Goal: Share content: Contribute content

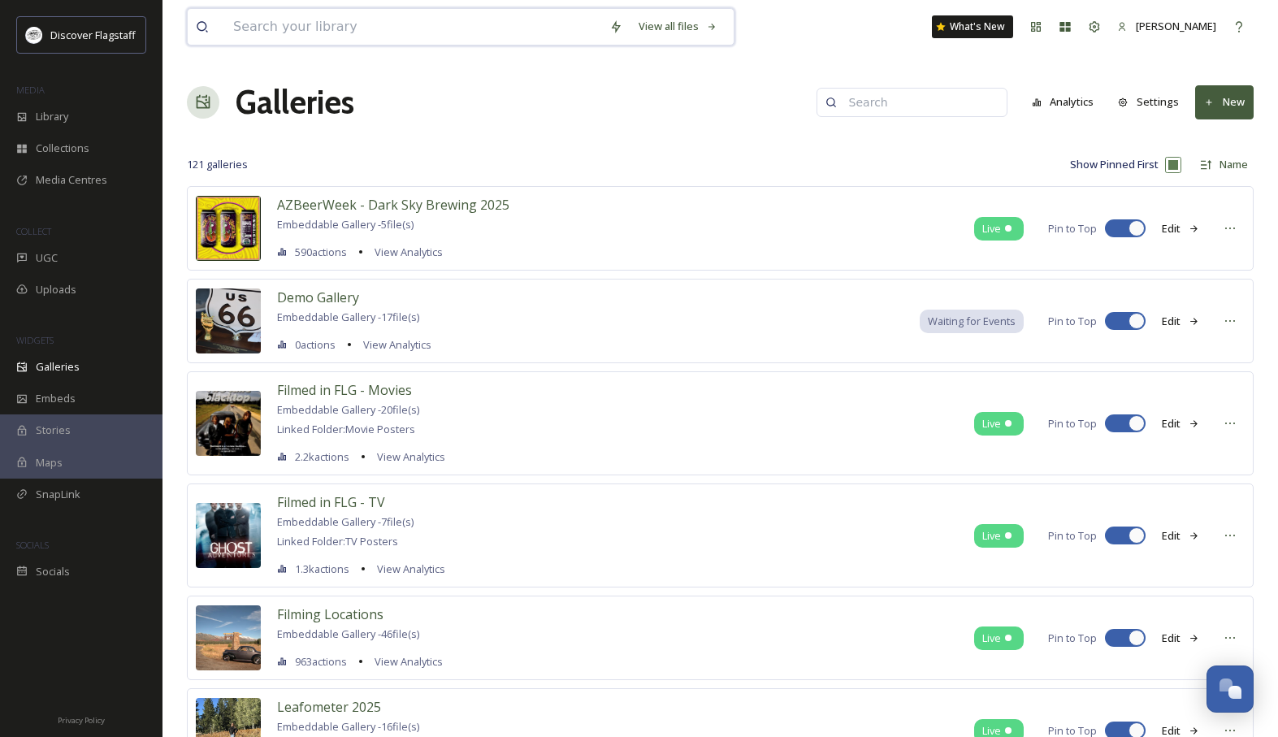
click at [502, 25] on input at bounding box center [413, 27] width 376 height 36
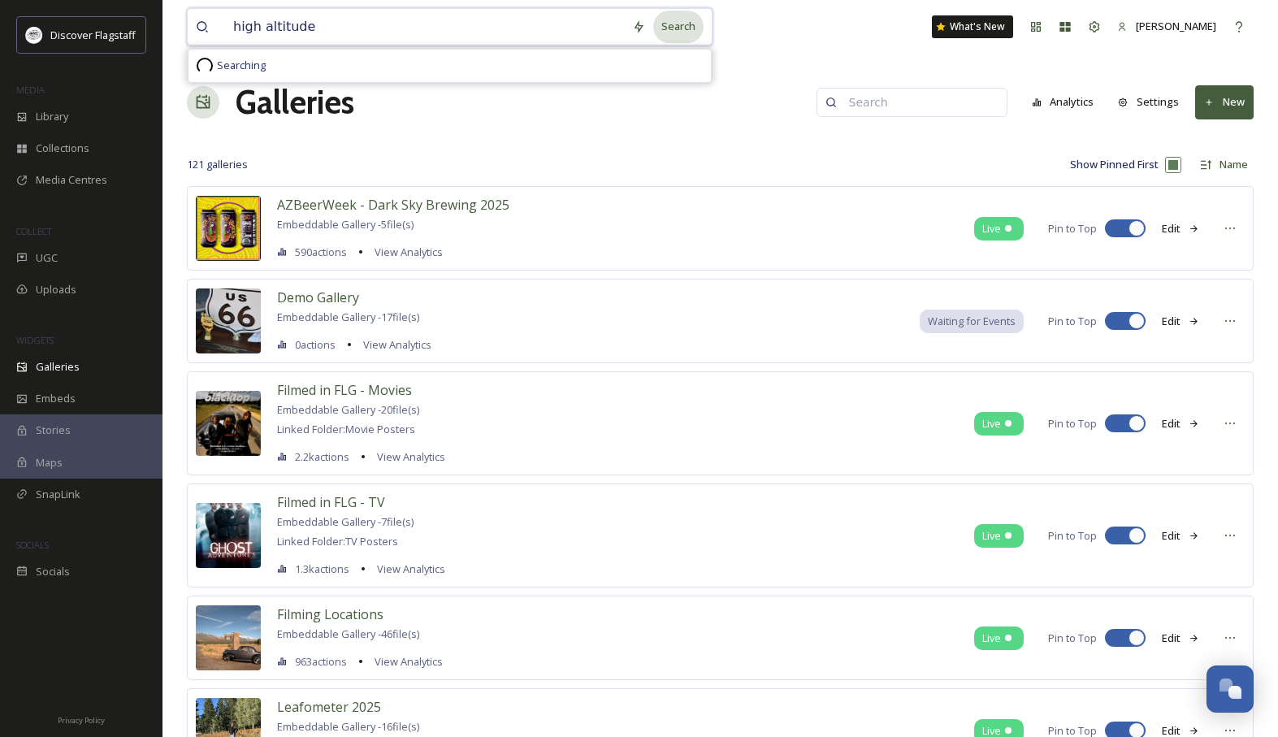
type input "high altitude"
drag, startPoint x: 673, startPoint y: 29, endPoint x: 685, endPoint y: 35, distance: 13.4
click at [673, 28] on div "Search" at bounding box center [678, 27] width 50 height 32
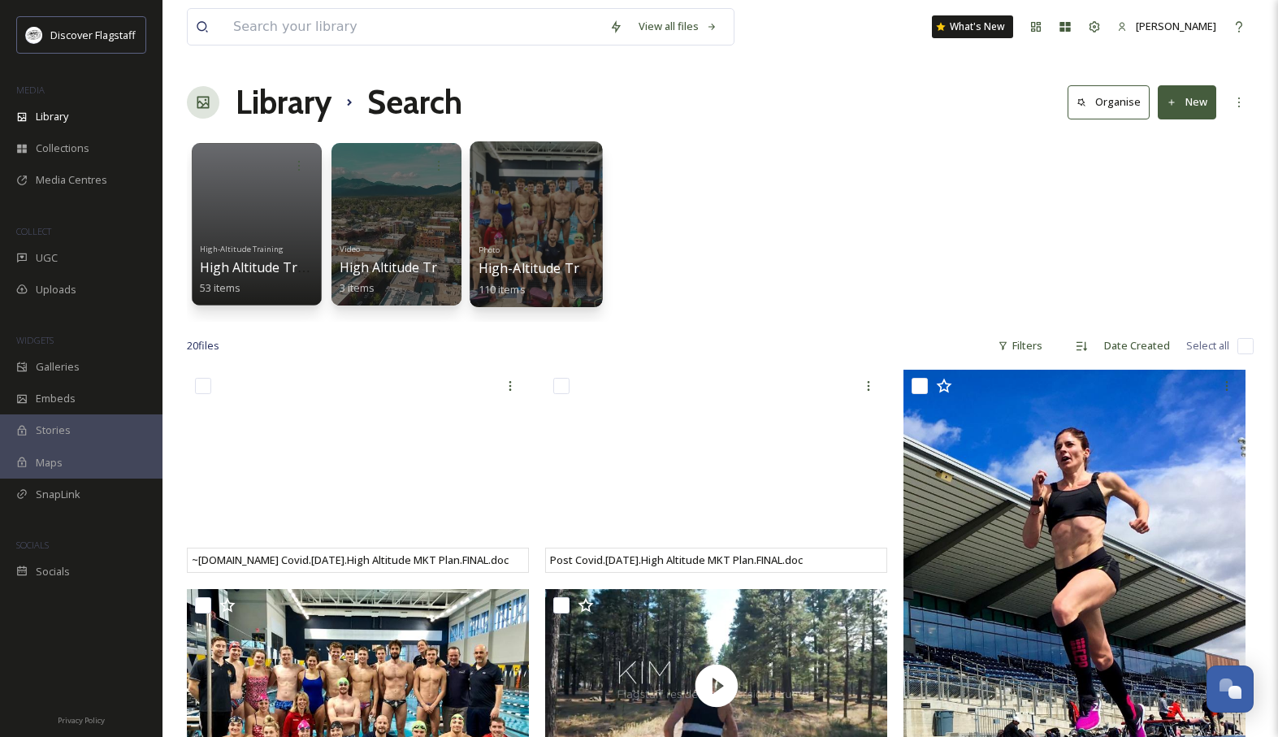
click at [558, 270] on span "High-Altitude Training" at bounding box center [548, 268] width 140 height 18
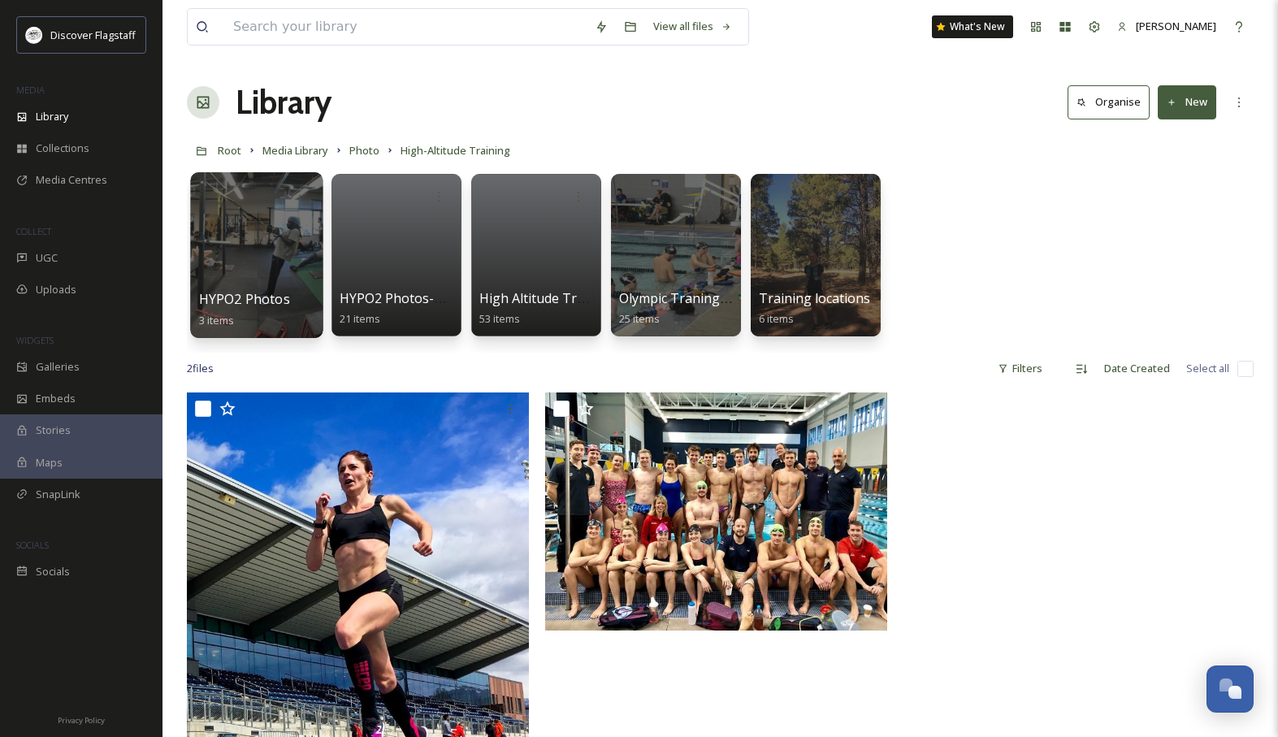
click at [232, 301] on span "HYPO2 Photos" at bounding box center [244, 299] width 91 height 18
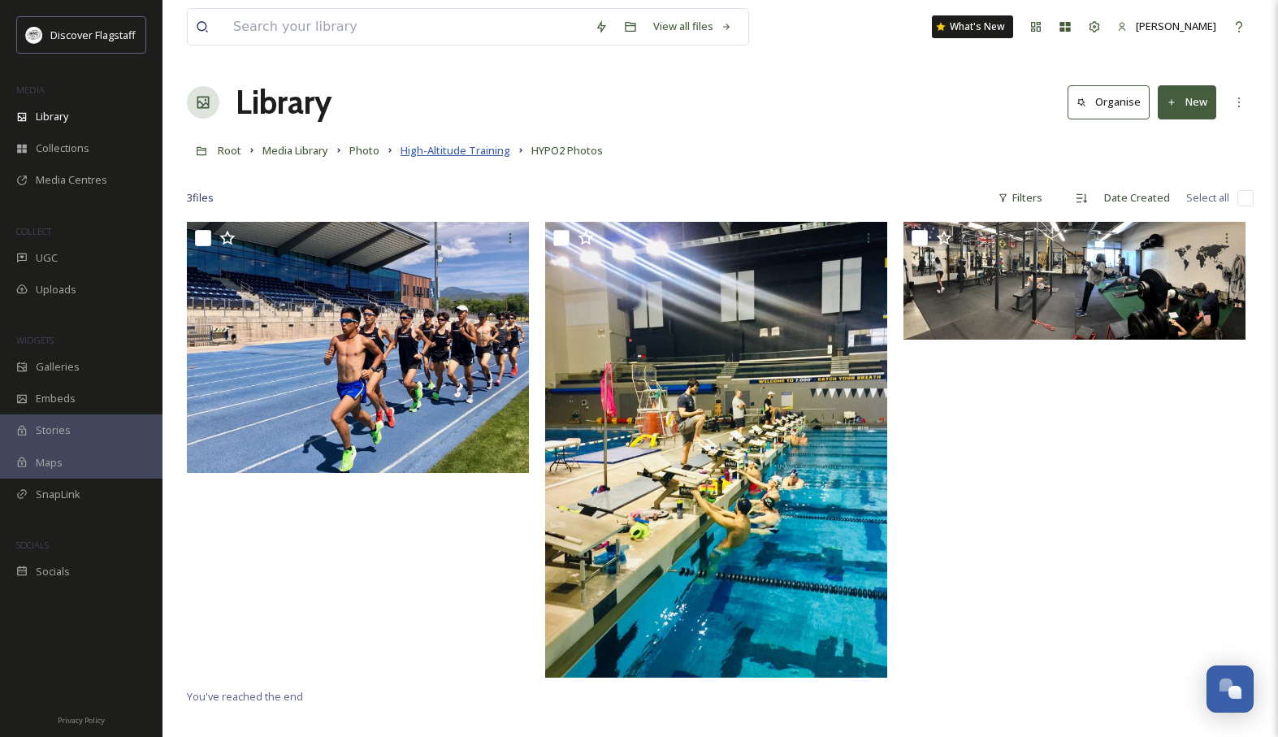
click at [465, 154] on span "High-Altitude Training" at bounding box center [455, 150] width 110 height 15
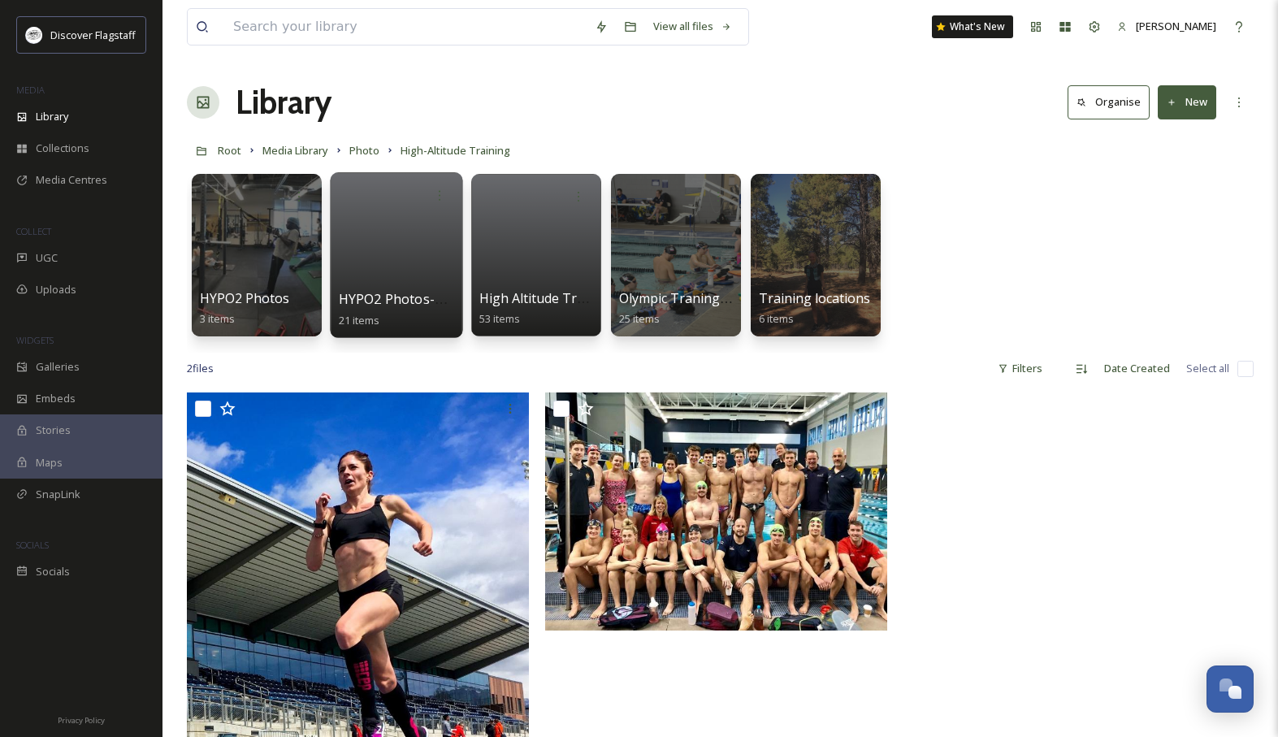
click at [383, 239] on div at bounding box center [396, 255] width 132 height 166
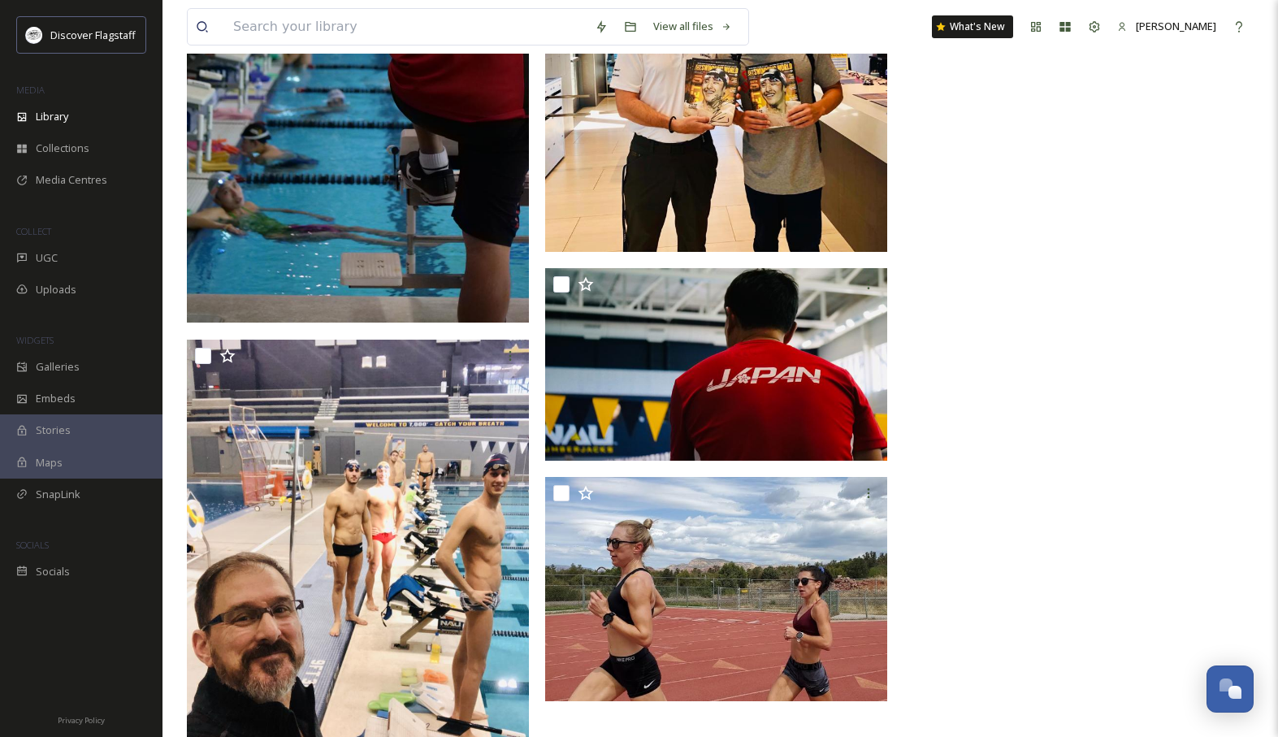
scroll to position [2202, 0]
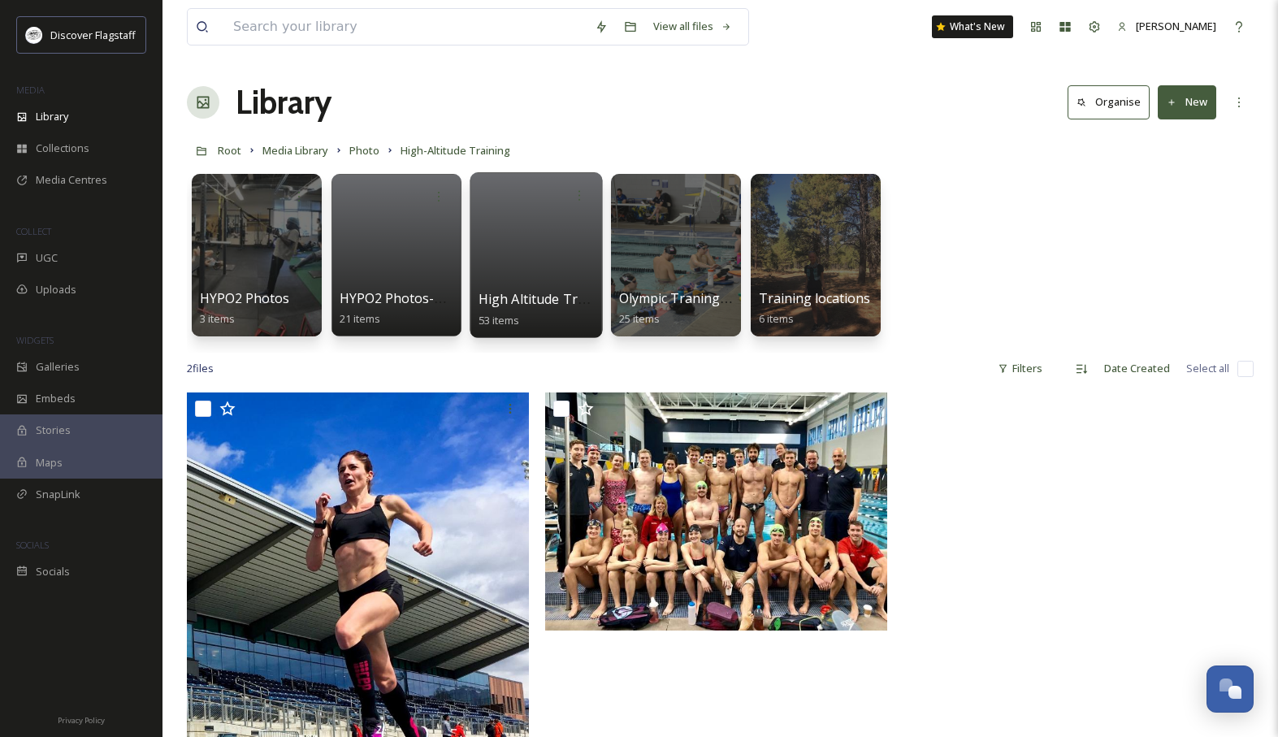
click at [543, 279] on div at bounding box center [535, 255] width 132 height 166
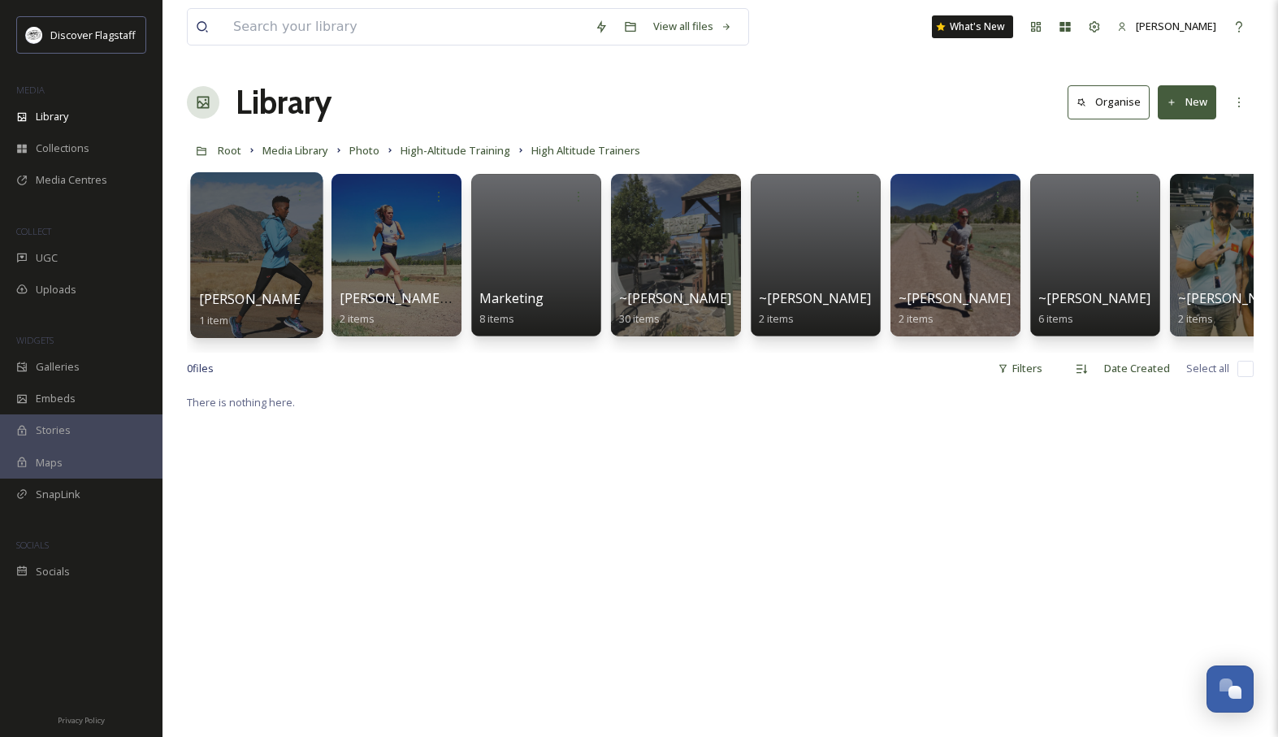
click at [258, 262] on div at bounding box center [256, 255] width 132 height 166
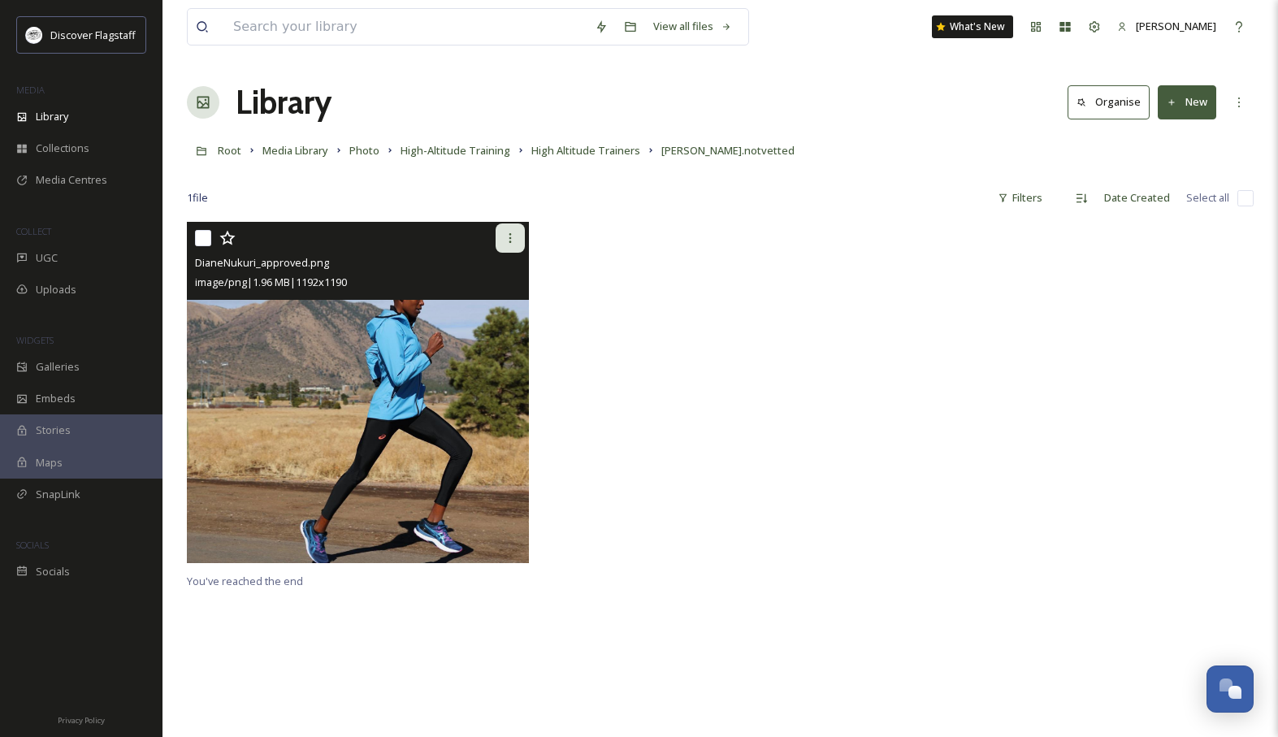
click at [511, 232] on icon at bounding box center [510, 237] width 13 height 13
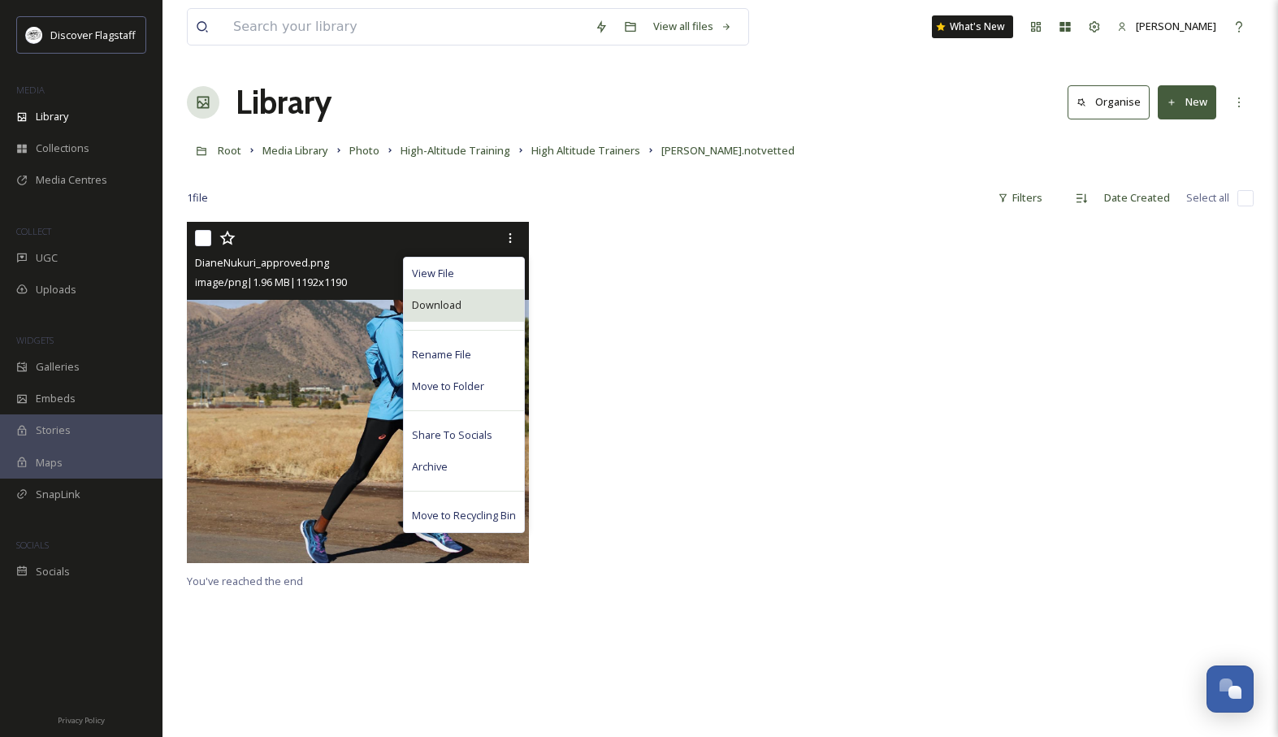
click at [475, 306] on div "Download" at bounding box center [464, 305] width 120 height 32
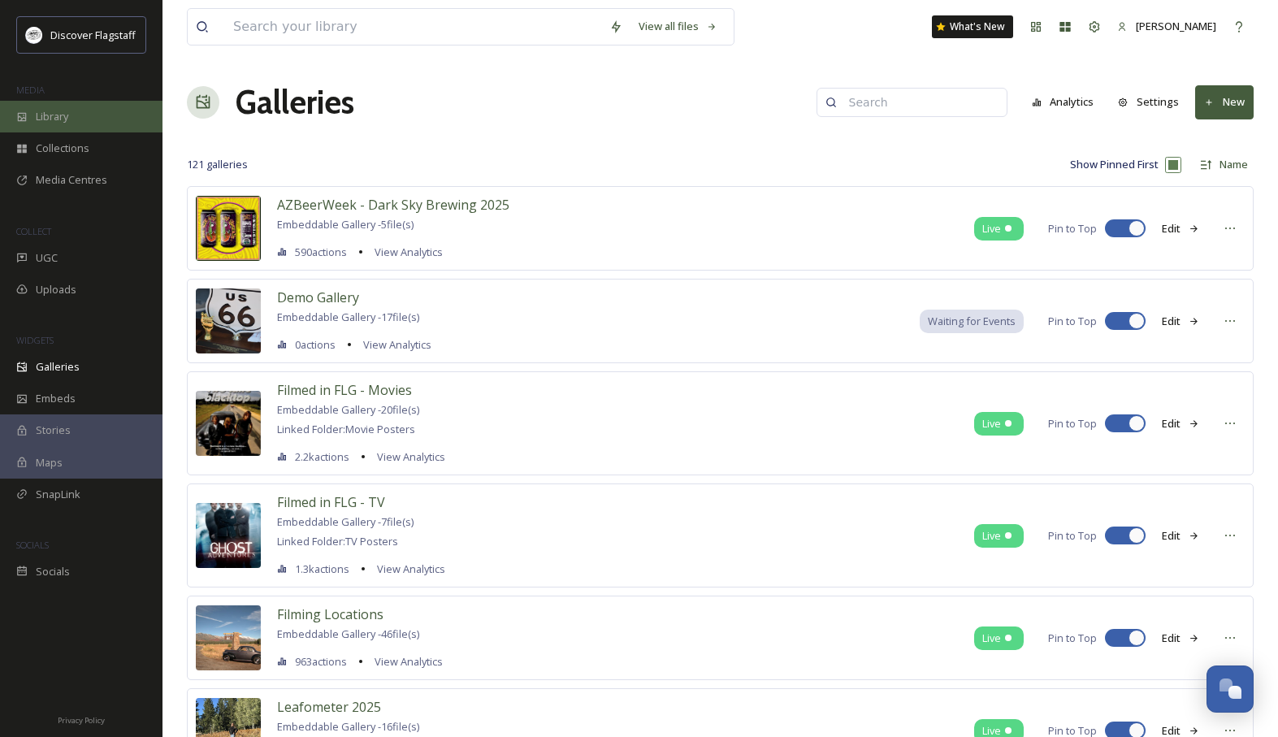
click at [81, 119] on div "Library" at bounding box center [81, 117] width 162 height 32
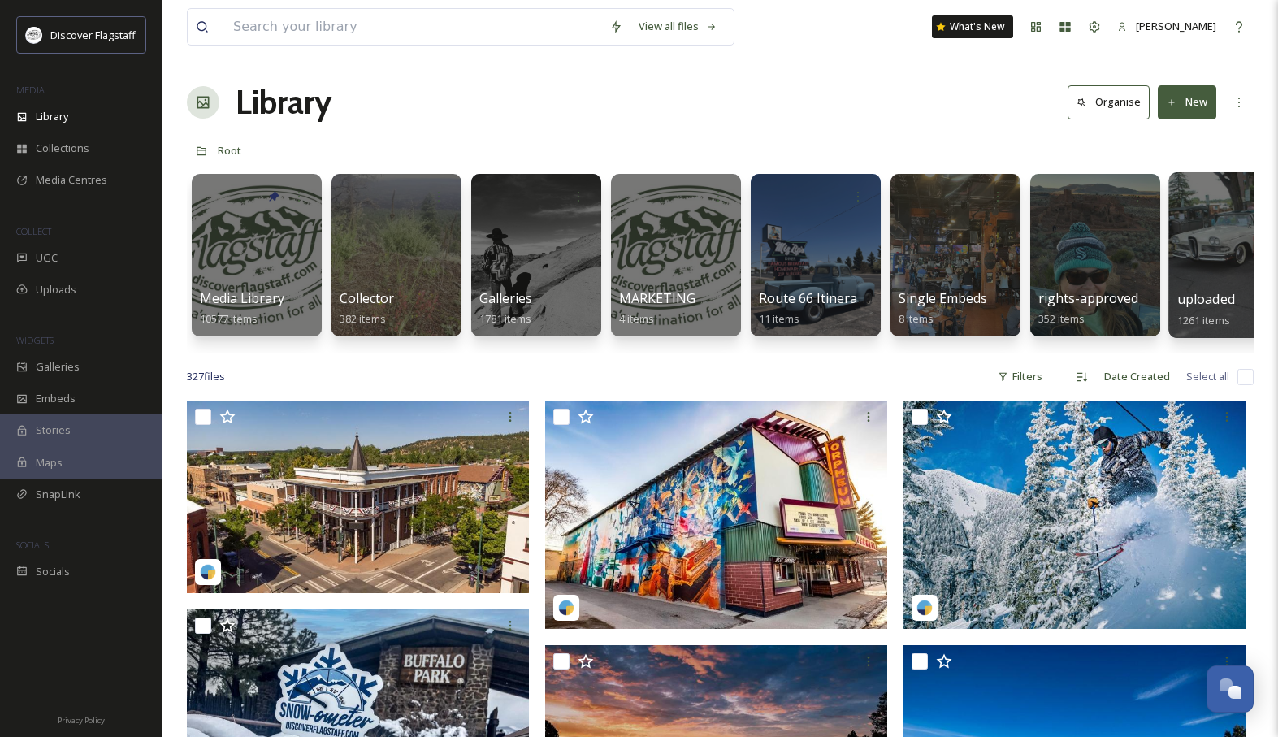
click at [1192, 292] on span "uploaded" at bounding box center [1206, 299] width 58 height 18
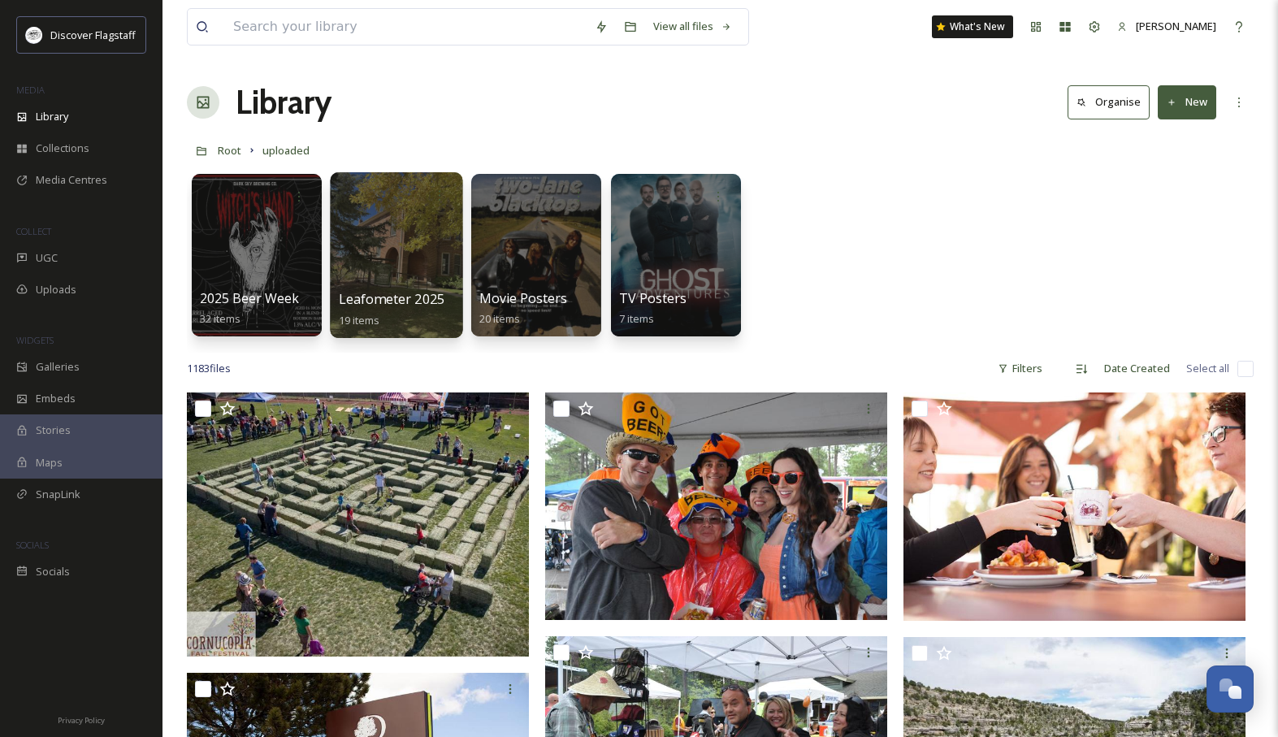
click at [389, 285] on div at bounding box center [396, 255] width 132 height 166
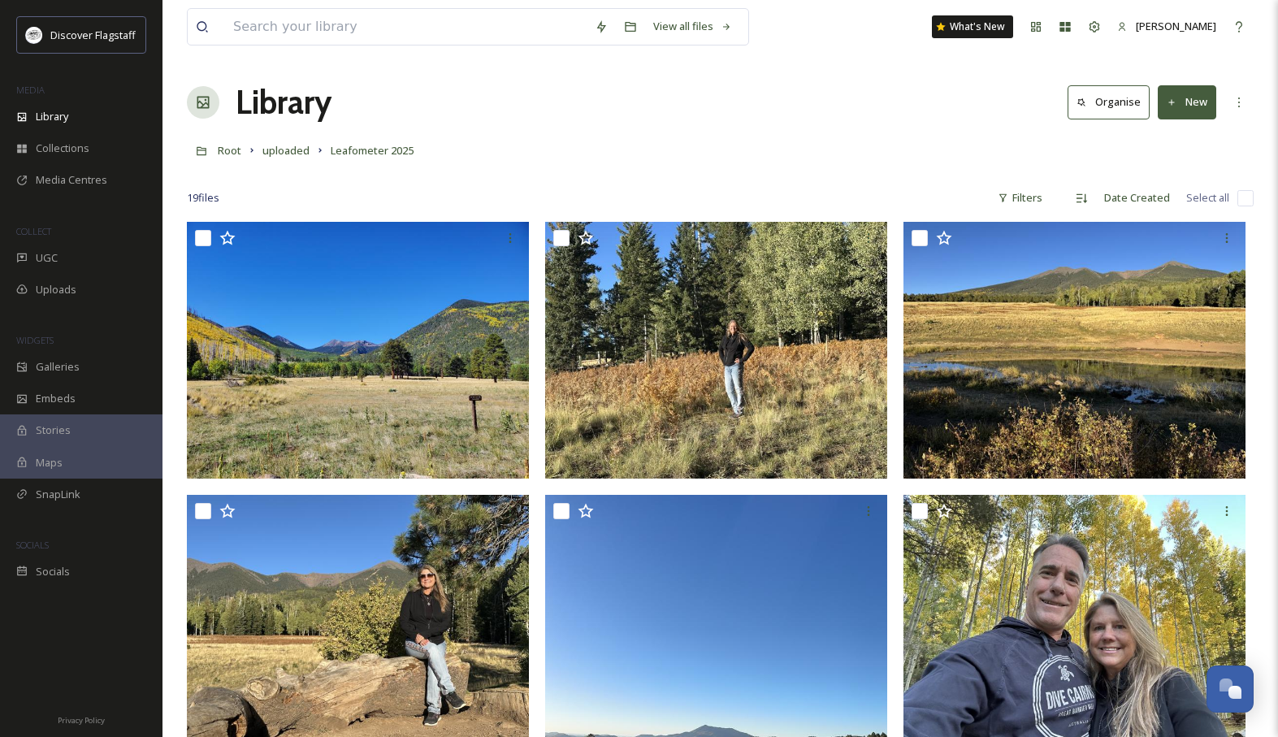
click at [1197, 106] on button "New" at bounding box center [1186, 101] width 58 height 33
click at [1185, 137] on span "File Upload" at bounding box center [1180, 139] width 54 height 15
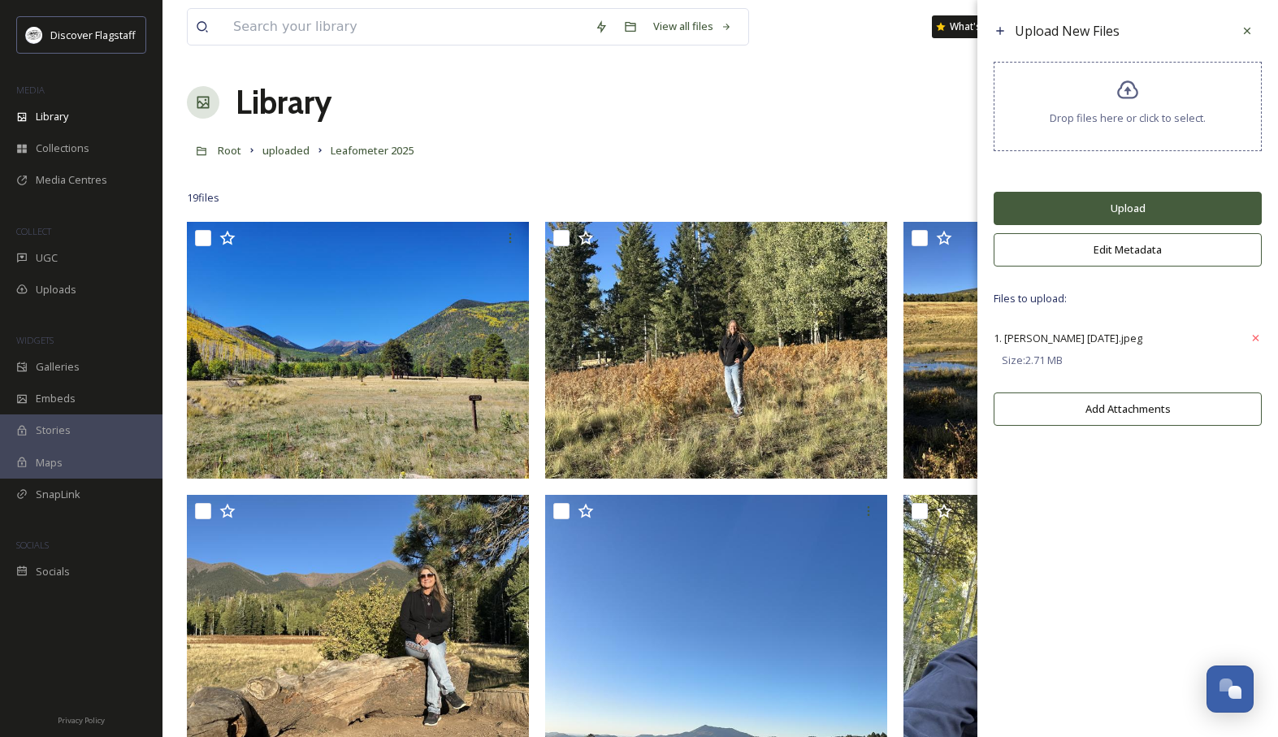
click at [1144, 205] on button "Upload" at bounding box center [1127, 208] width 268 height 33
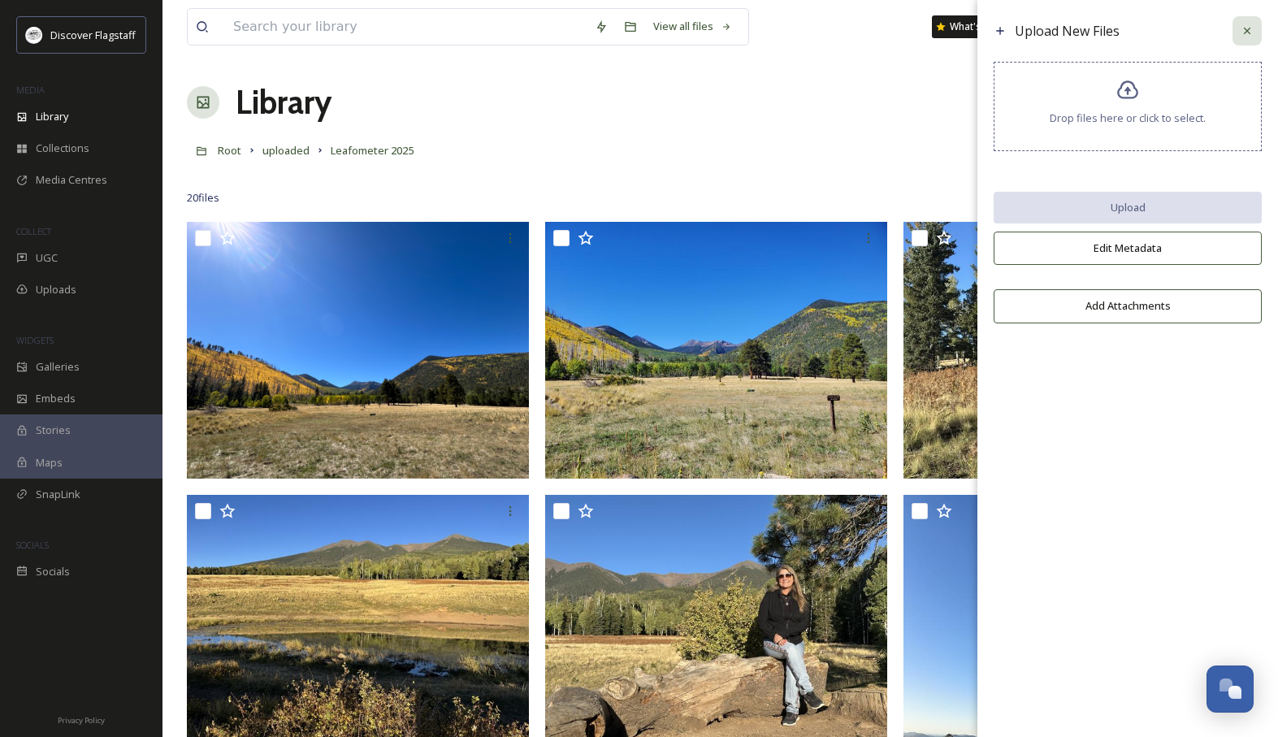
drag, startPoint x: 1248, startPoint y: 31, endPoint x: 727, endPoint y: 226, distance: 556.7
click at [1248, 31] on icon at bounding box center [1246, 30] width 13 height 13
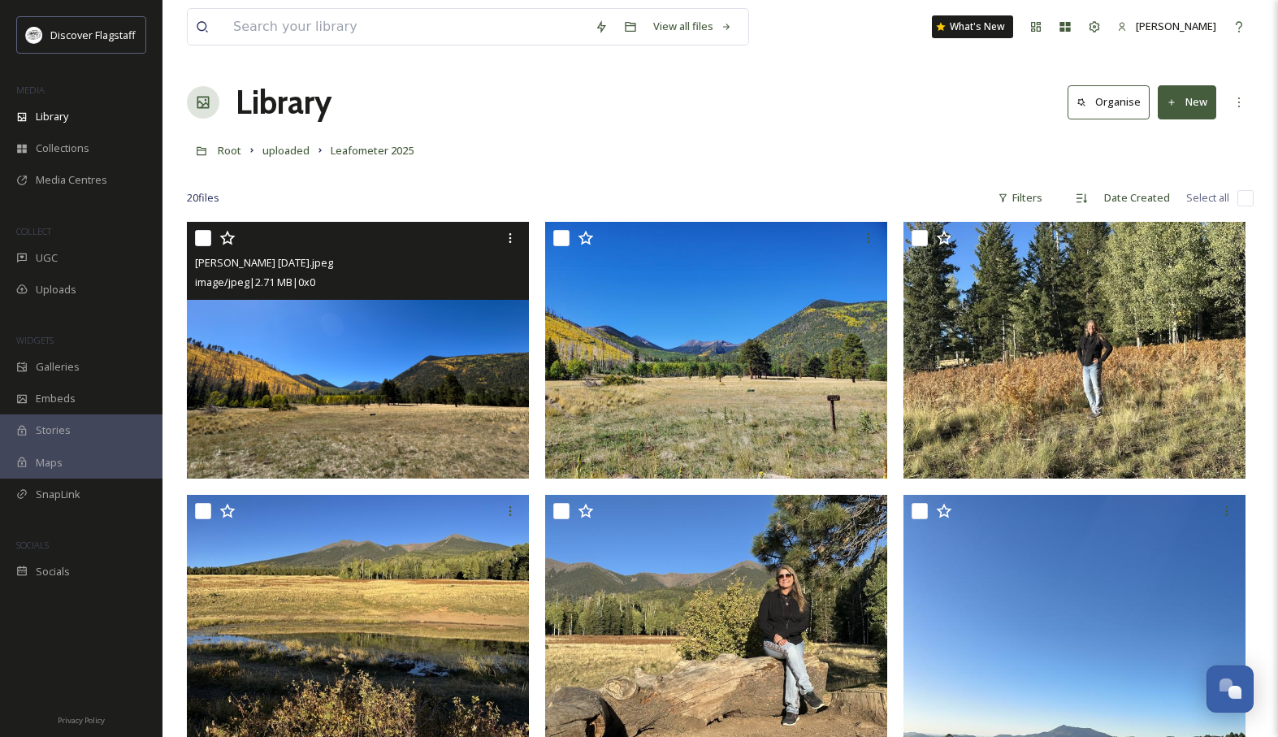
click at [418, 344] on img at bounding box center [358, 350] width 342 height 257
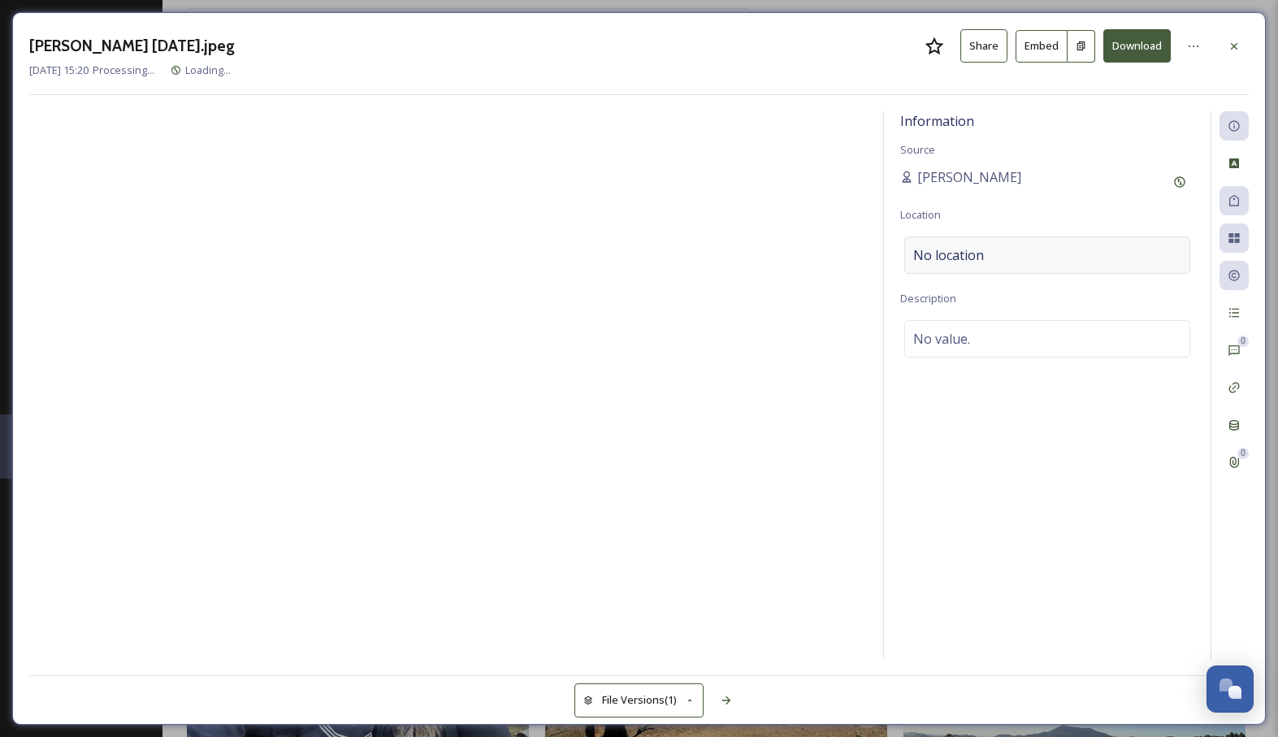
click at [979, 258] on span "No location" at bounding box center [948, 254] width 71 height 19
click at [949, 334] on span "No value." at bounding box center [941, 338] width 57 height 19
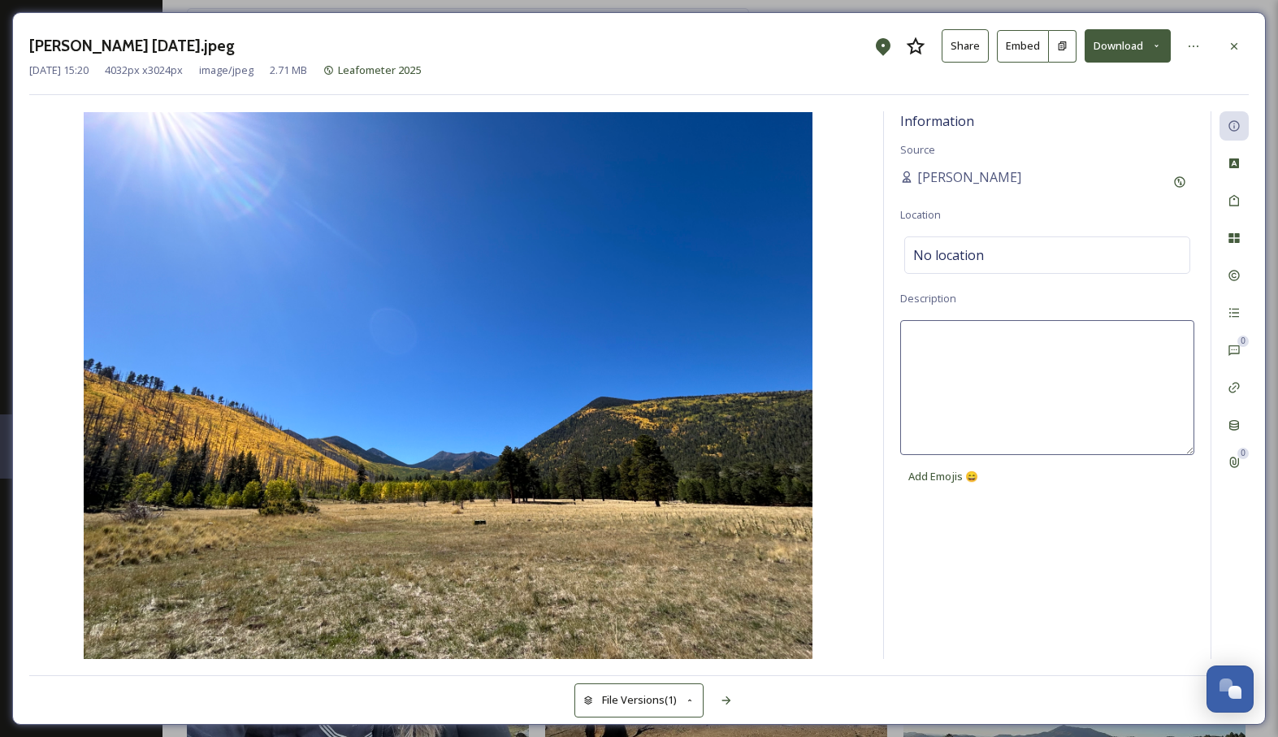
click at [952, 343] on textarea at bounding box center [1047, 387] width 294 height 135
type textarea "o"
type textarea "October 6, 2025"
click at [860, 474] on img at bounding box center [447, 385] width 837 height 547
click at [1002, 247] on div "No location" at bounding box center [1047, 254] width 286 height 37
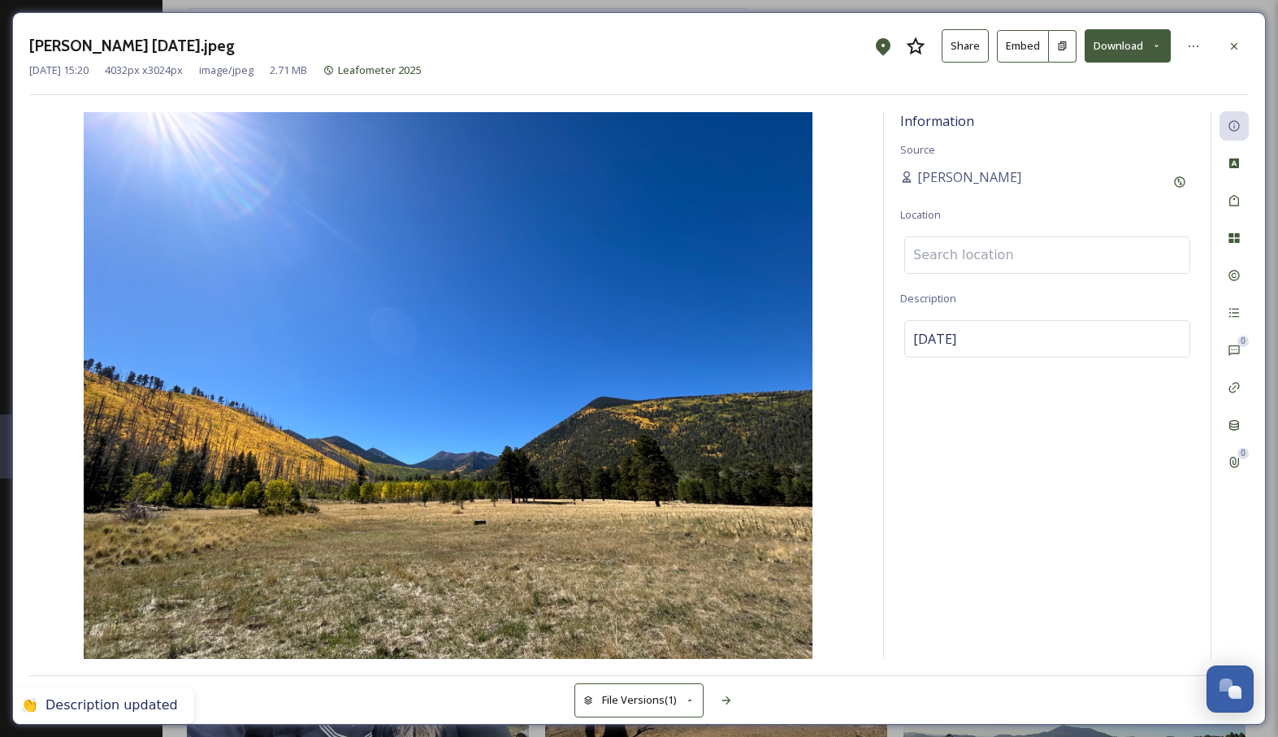
click at [972, 252] on input at bounding box center [1047, 255] width 284 height 36
click at [989, 255] on input at bounding box center [1047, 255] width 284 height 36
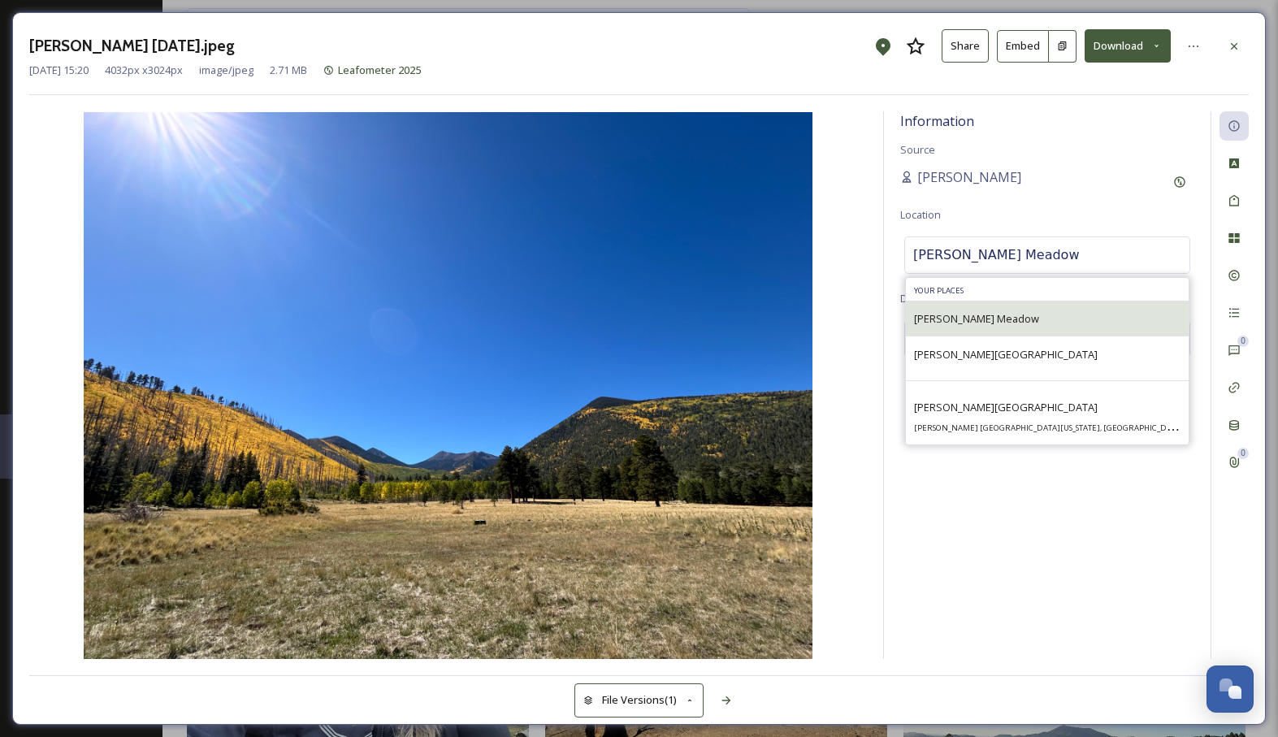
type input "Lockett Meadow"
click at [980, 316] on span "Lockett Meadow" at bounding box center [976, 318] width 125 height 15
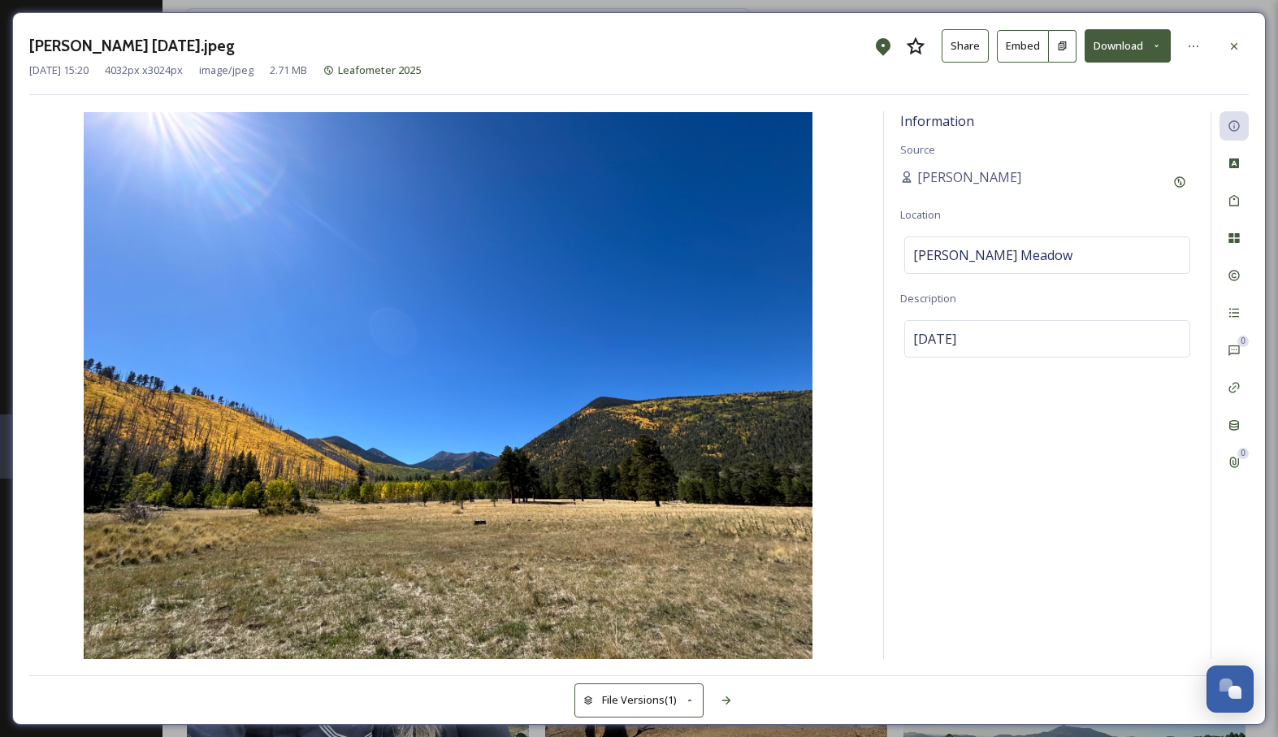
click at [855, 514] on img at bounding box center [447, 385] width 837 height 547
click at [1236, 44] on icon at bounding box center [1233, 46] width 13 height 13
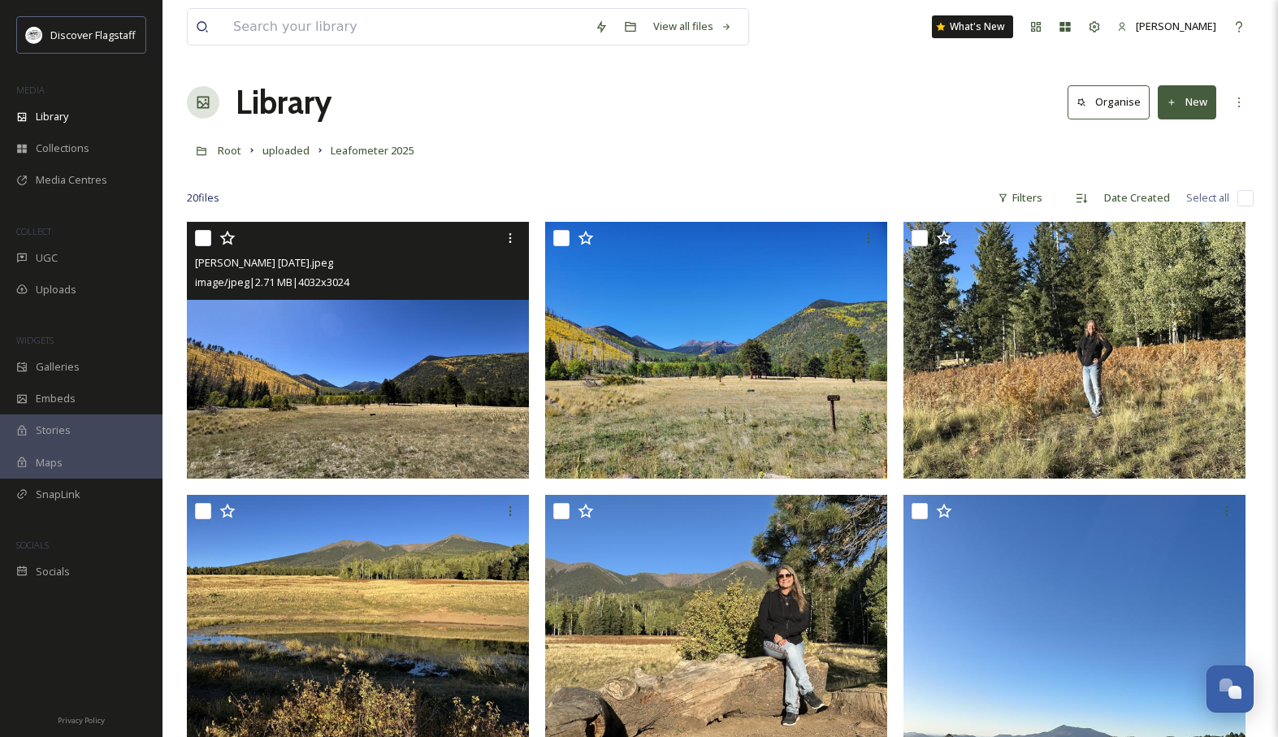
click at [204, 236] on input "checkbox" at bounding box center [203, 238] width 16 height 16
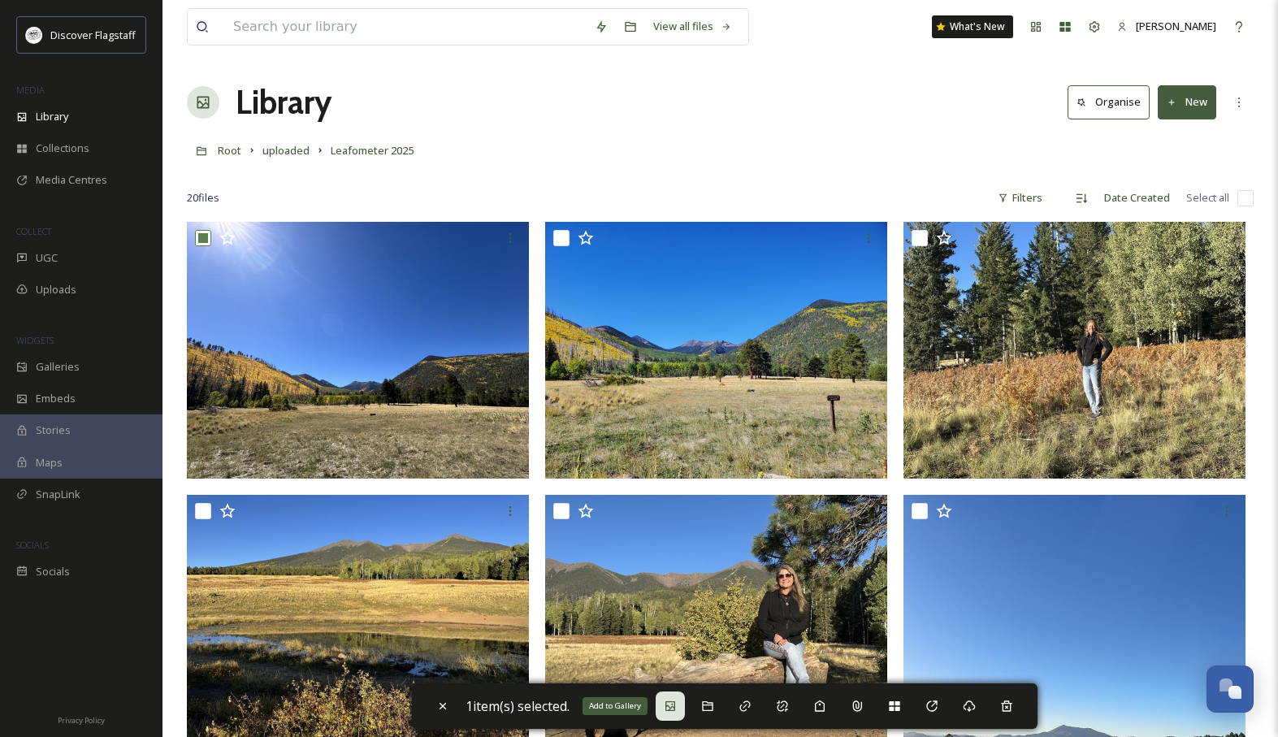
click at [681, 707] on div "Add to Gallery" at bounding box center [670, 705] width 29 height 29
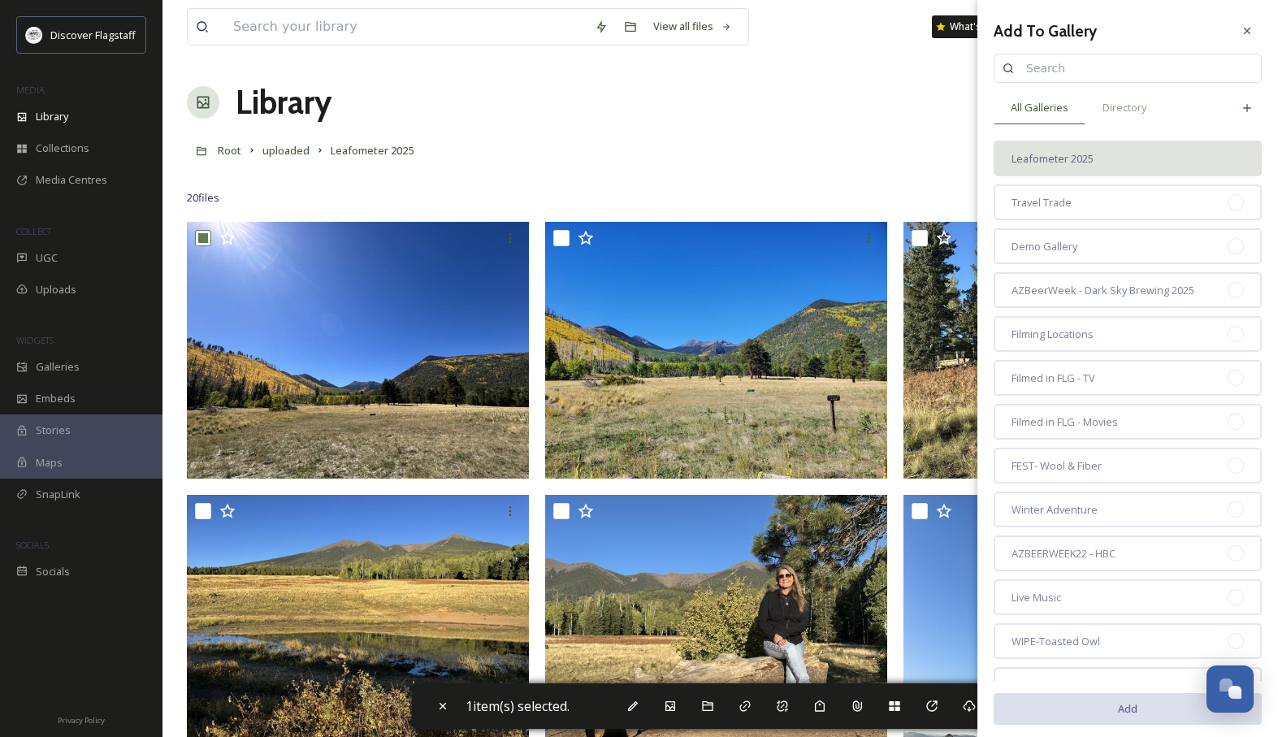
click at [1062, 153] on span "Leafometer 2025" at bounding box center [1052, 158] width 82 height 15
click at [1085, 154] on span "Leafometer 2025" at bounding box center [1052, 158] width 82 height 15
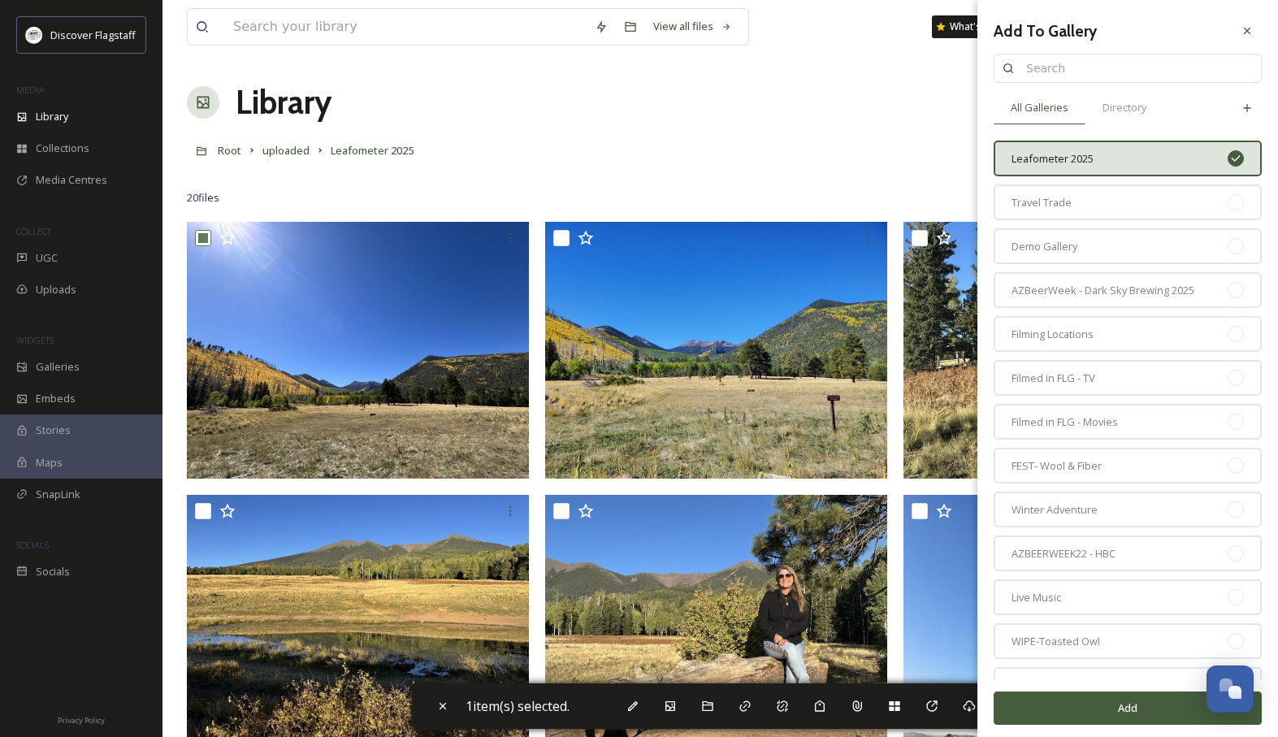
click at [1127, 706] on button "Add" at bounding box center [1127, 707] width 268 height 33
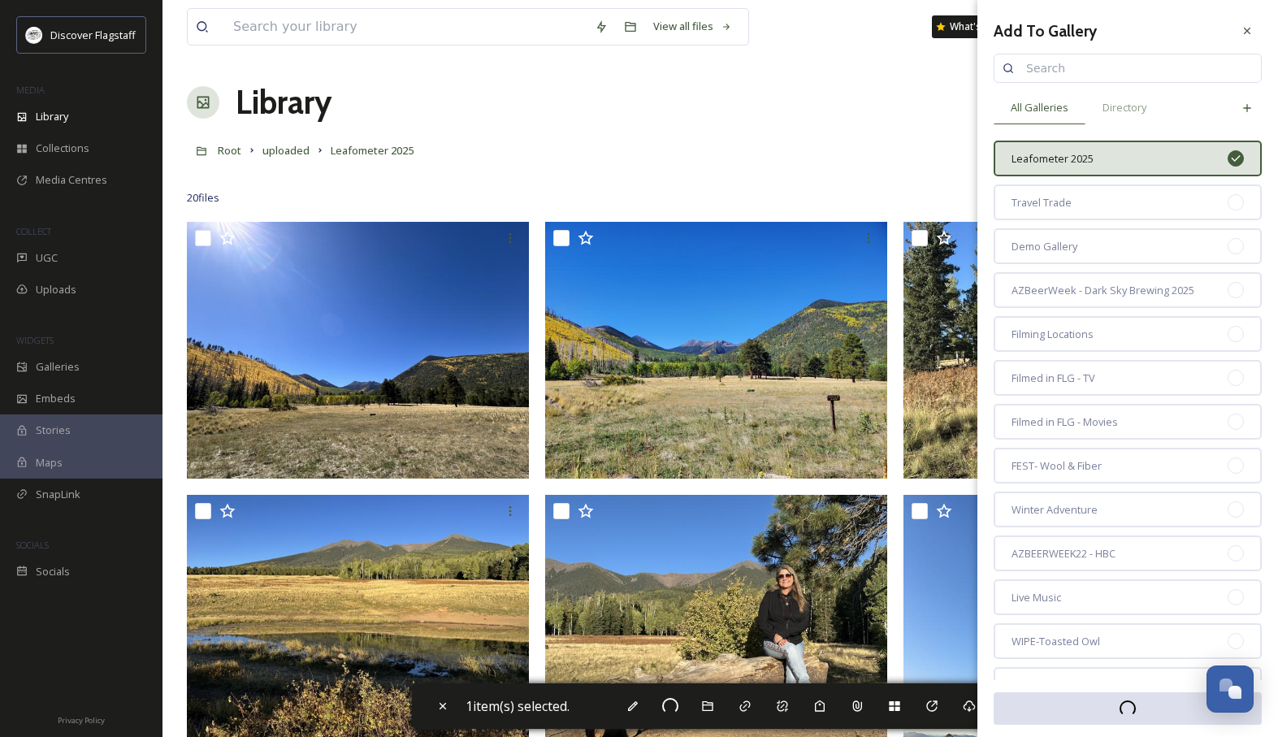
checkbox input "false"
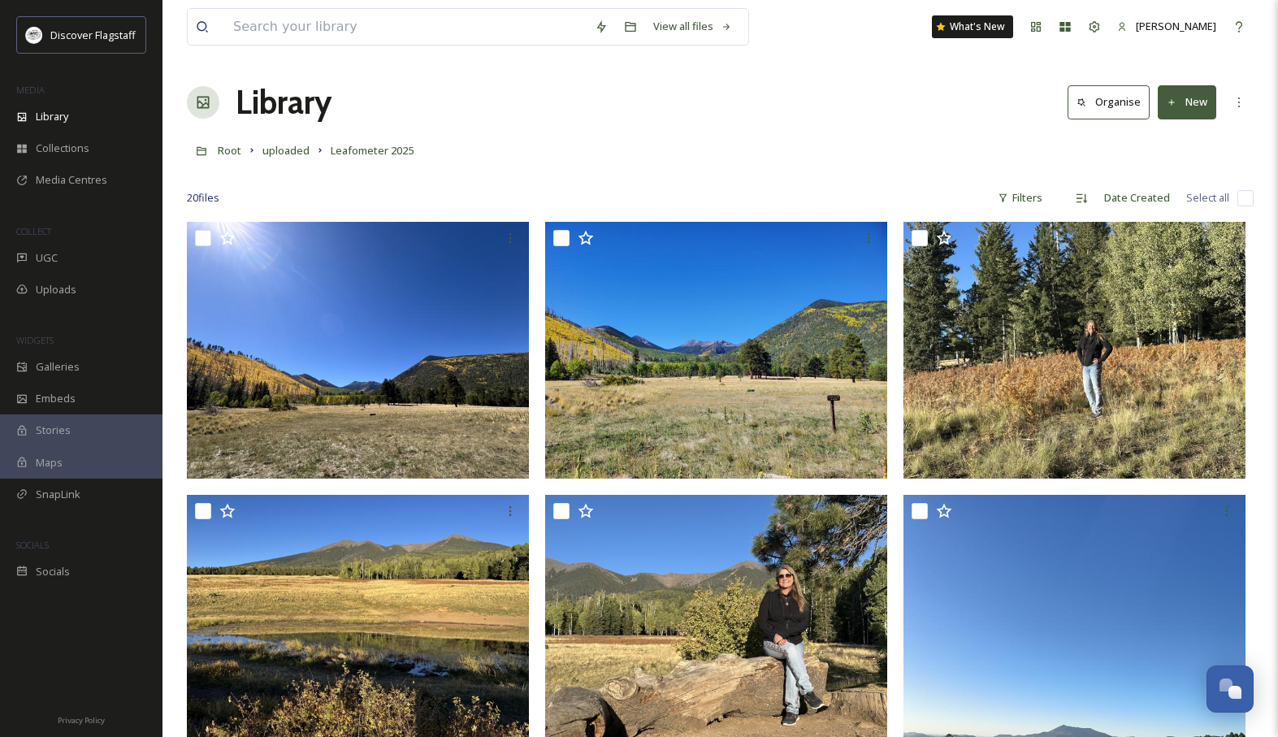
click at [864, 161] on div "Root uploaded Leafometer 2025" at bounding box center [720, 150] width 1067 height 31
click at [55, 365] on span "Galleries" at bounding box center [58, 366] width 44 height 15
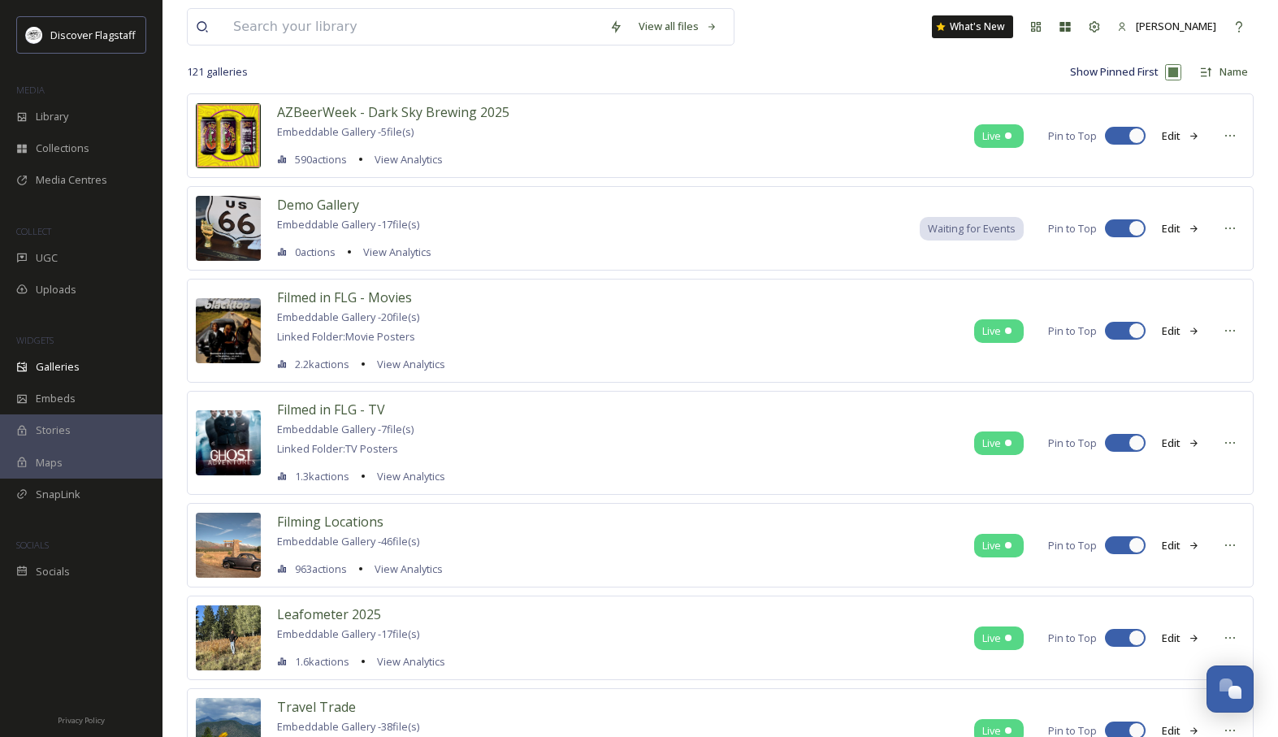
scroll to position [97, 0]
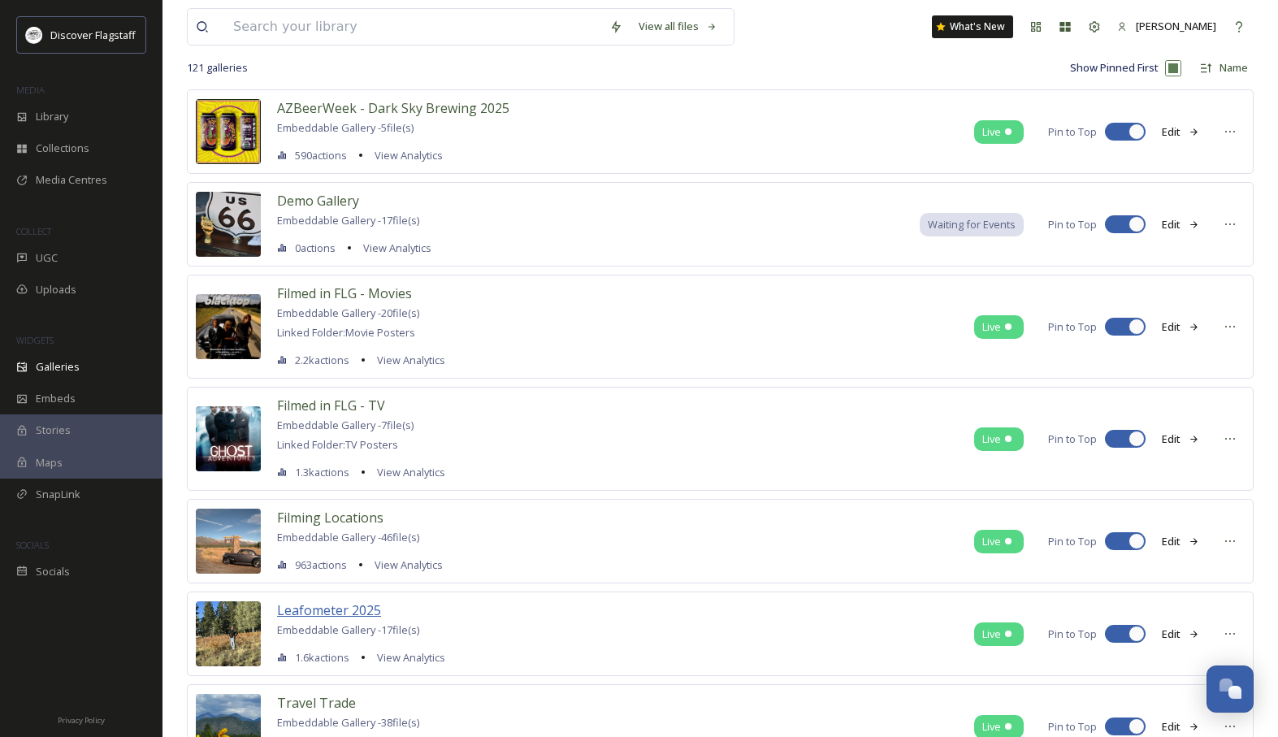
click at [344, 614] on span "Leafometer 2025" at bounding box center [329, 610] width 104 height 18
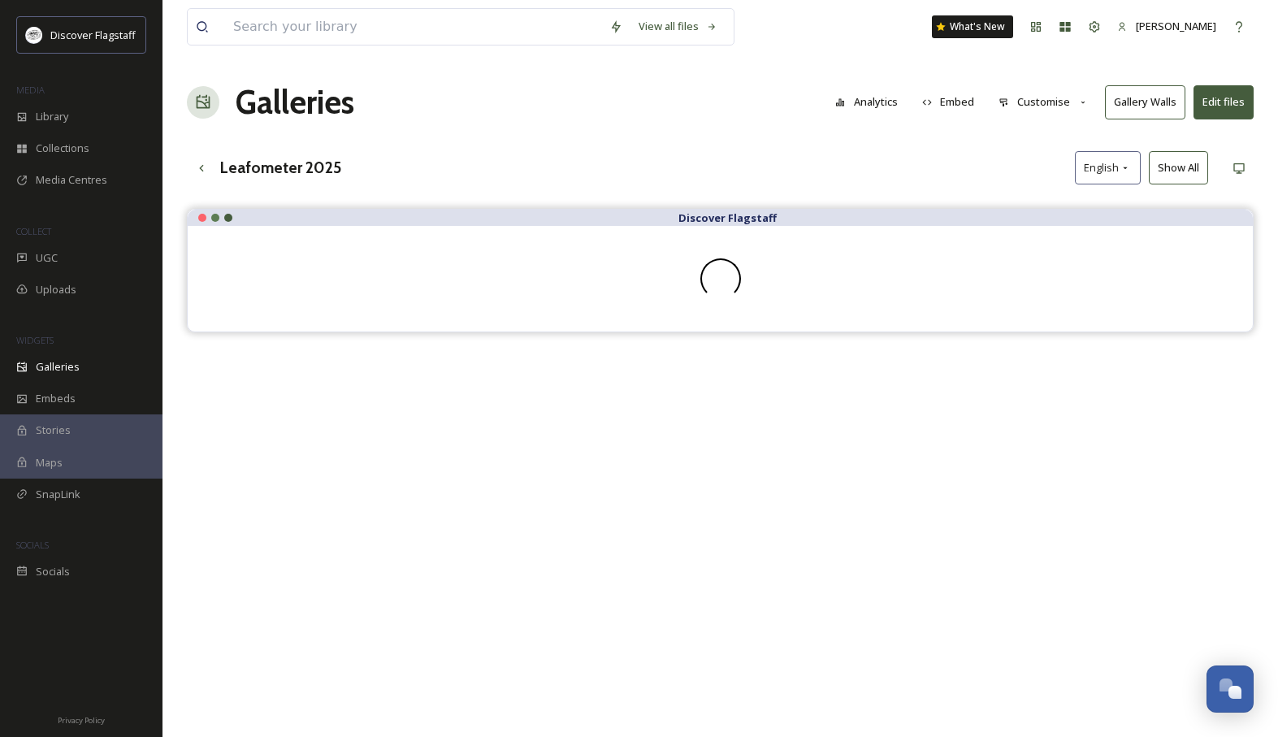
click at [1055, 106] on button "Customise" at bounding box center [1043, 102] width 106 height 32
click at [1038, 136] on div "Layout" at bounding box center [1047, 139] width 113 height 32
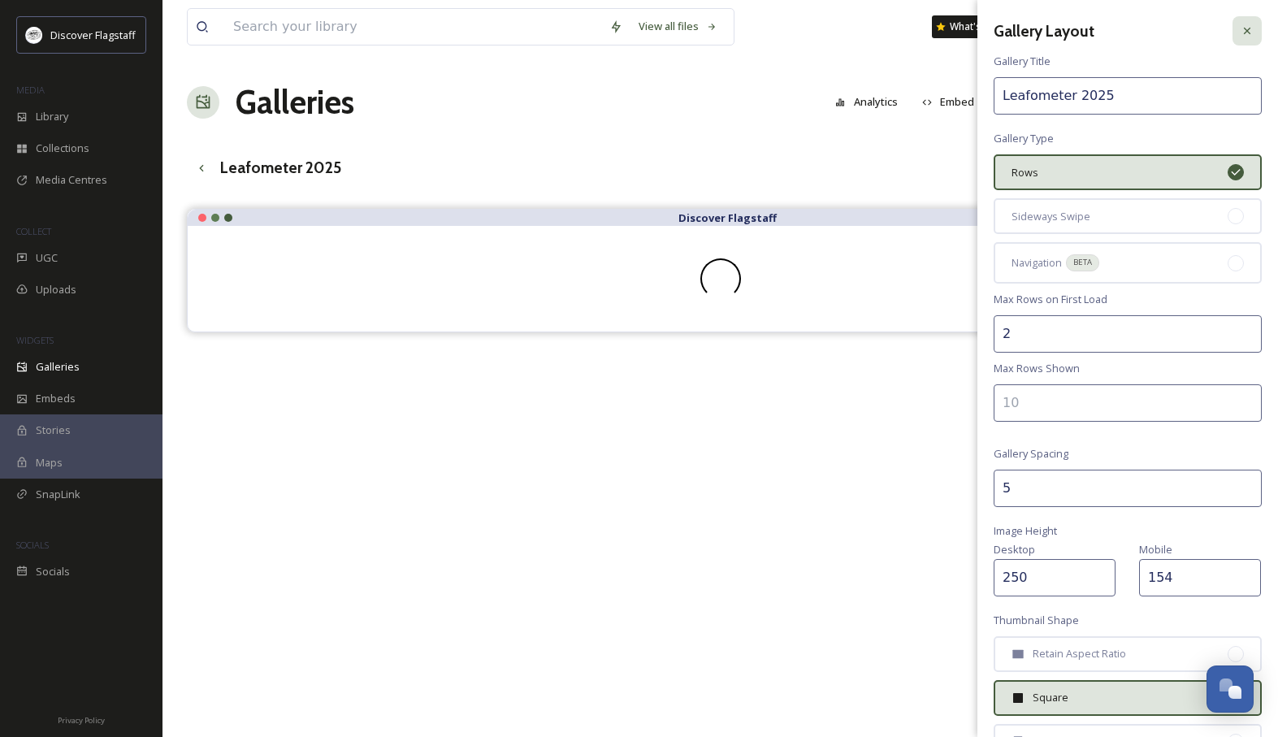
click at [1245, 32] on icon at bounding box center [1247, 31] width 6 height 6
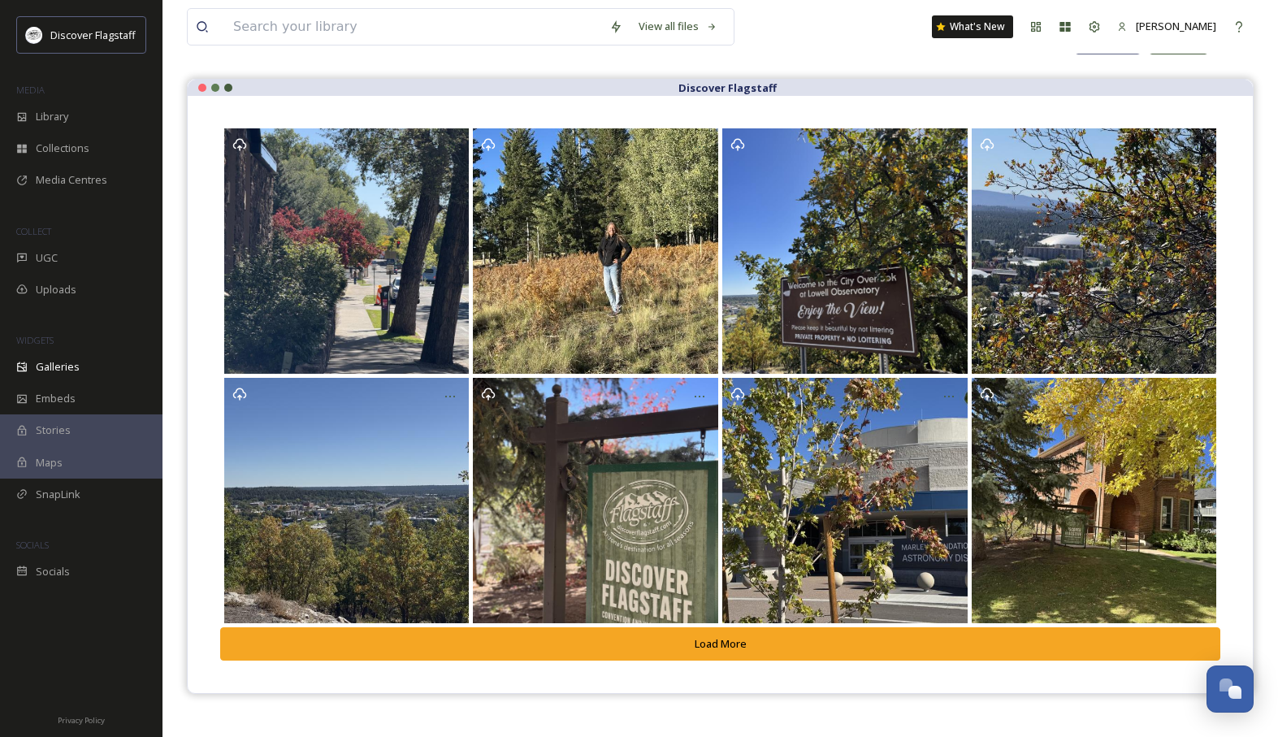
scroll to position [147, 0]
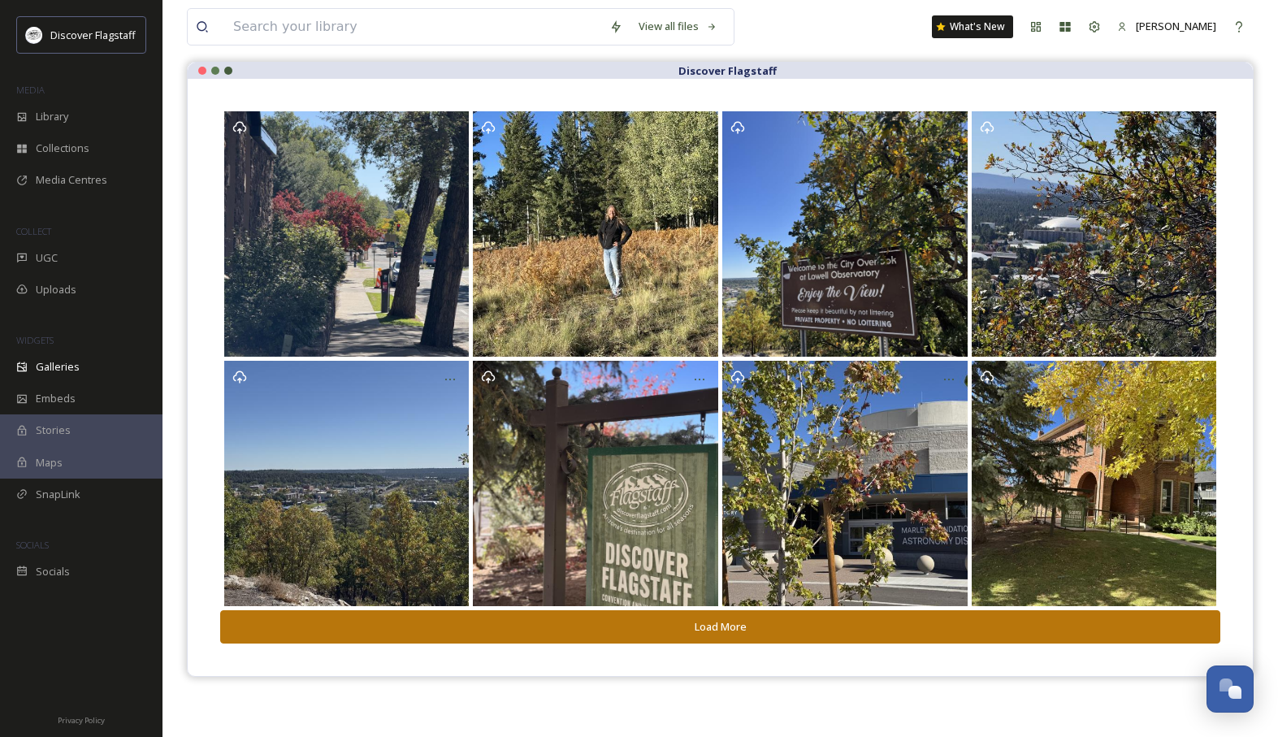
click at [742, 626] on button "Load More" at bounding box center [720, 626] width 1000 height 33
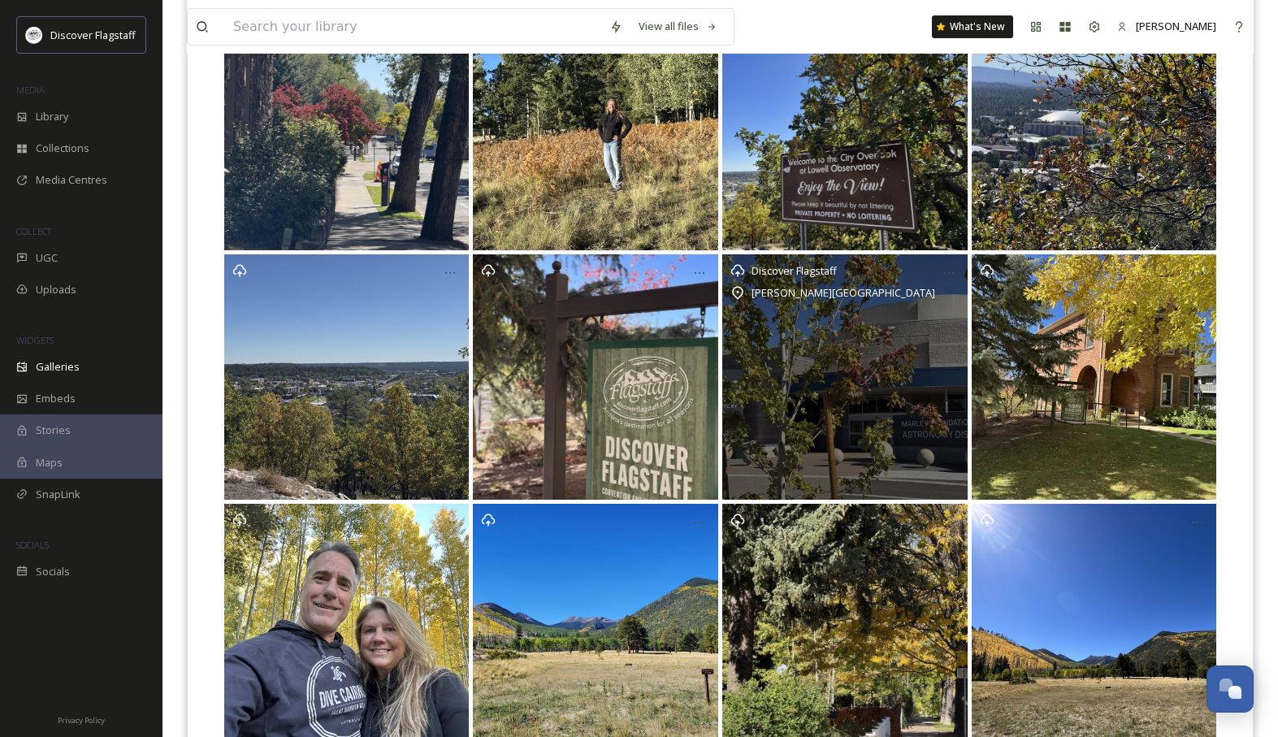
scroll to position [358, 0]
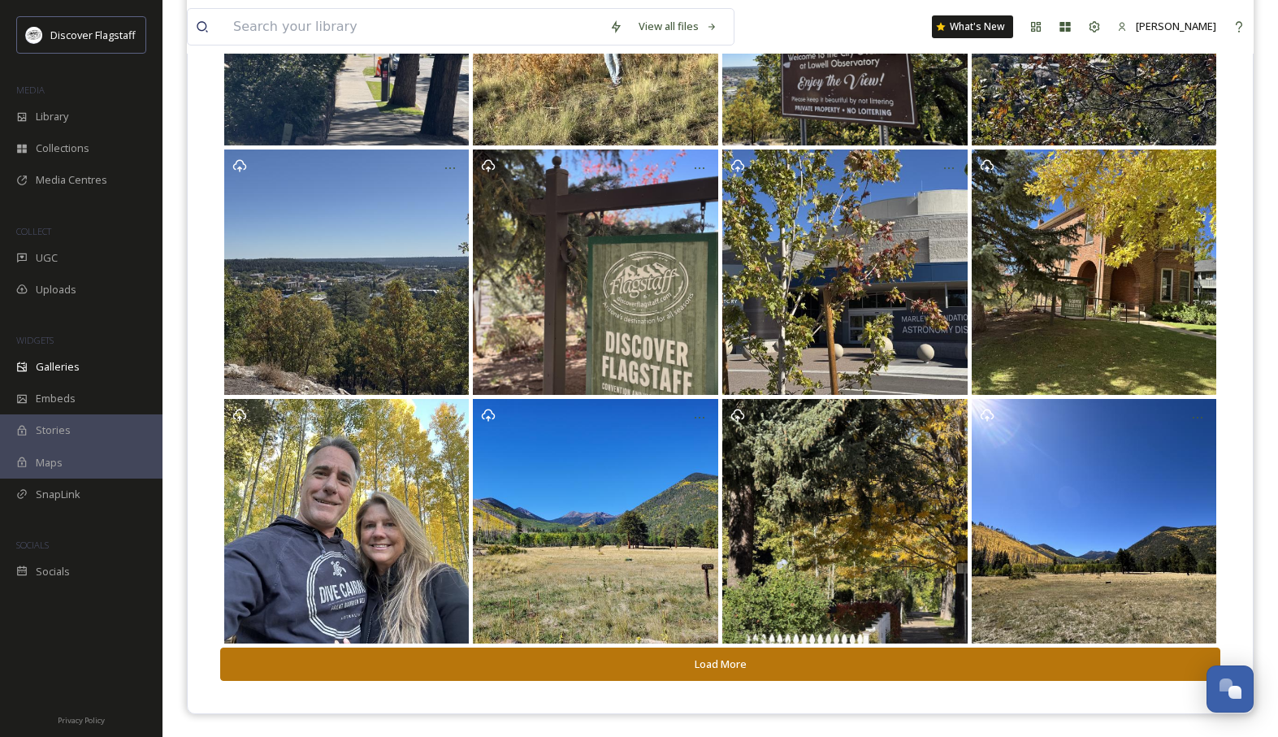
click at [734, 667] on button "Load More" at bounding box center [720, 663] width 1000 height 33
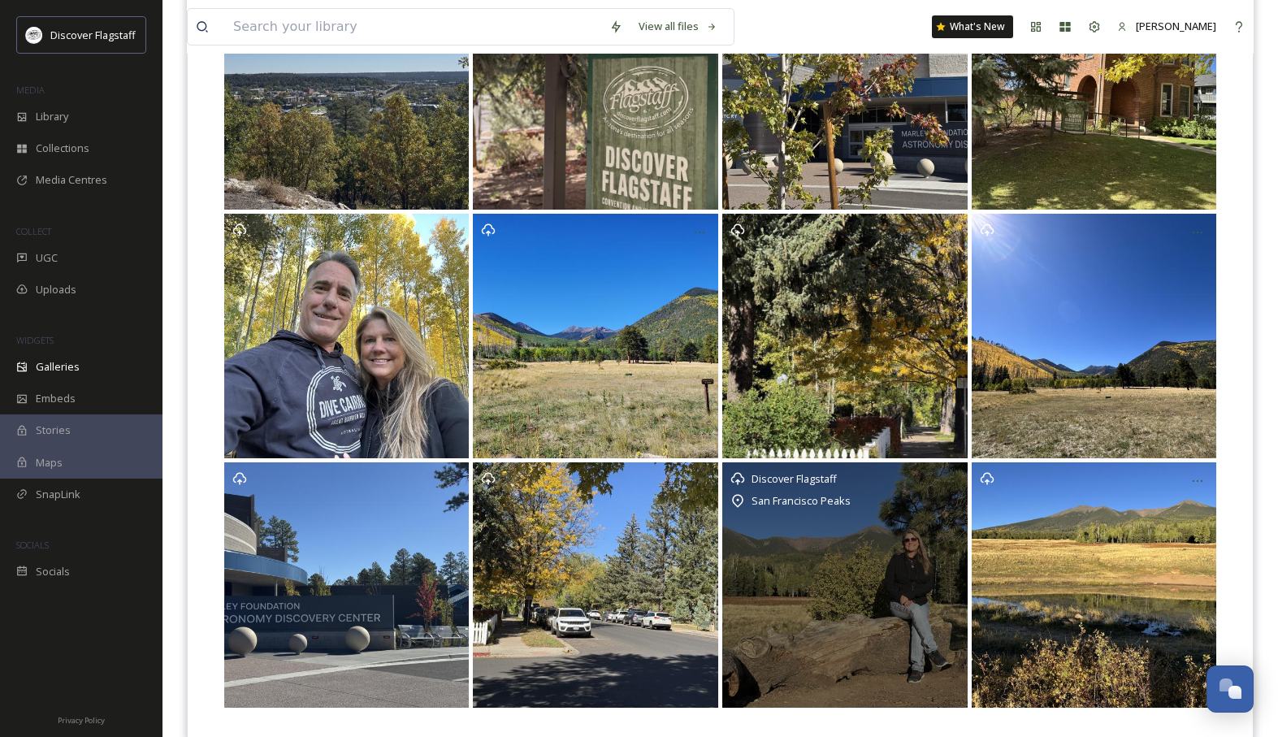
scroll to position [575, 0]
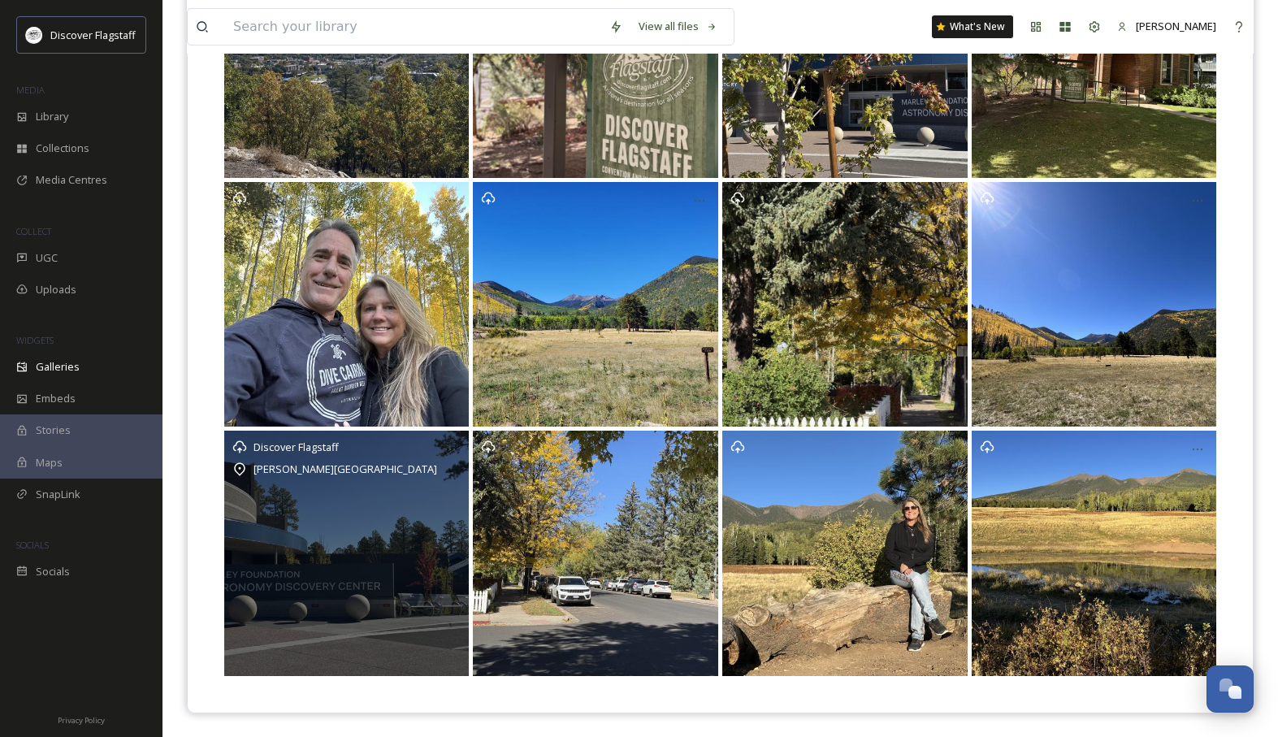
click at [334, 603] on div "Discover Flagstaff Lowell Observatory" at bounding box center [346, 553] width 245 height 245
click at [340, 539] on div "Discover Flagstaff Lowell Observatory" at bounding box center [346, 553] width 245 height 245
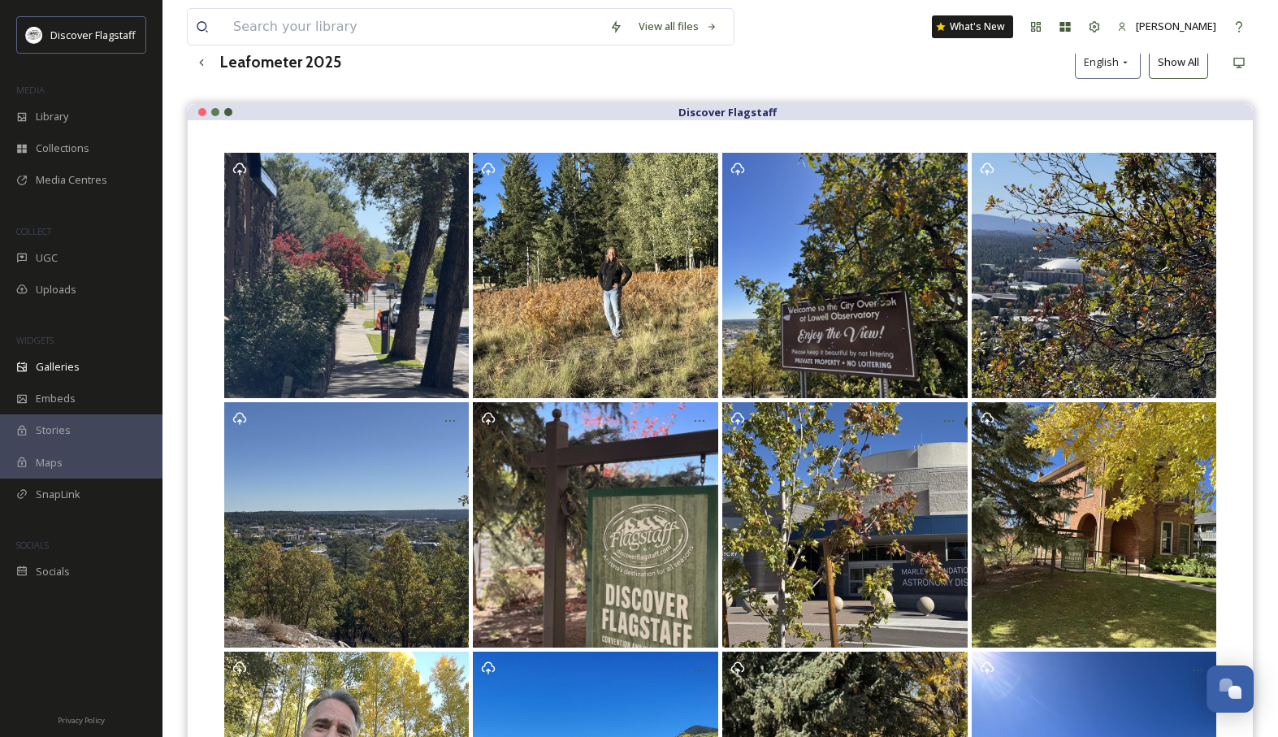
scroll to position [0, 0]
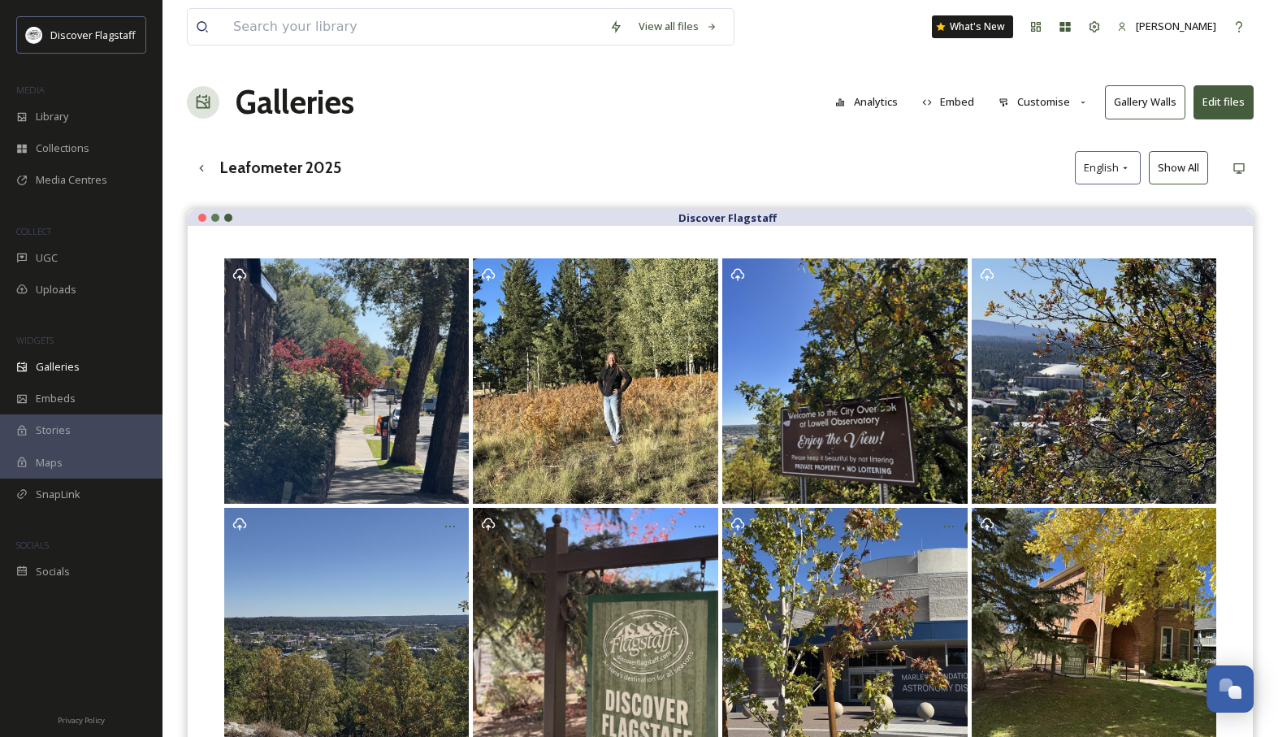
click at [465, 175] on div "Leafometer 2025 English Show All" at bounding box center [720, 167] width 1067 height 33
